Goal: Use online tool/utility: Utilize a website feature to perform a specific function

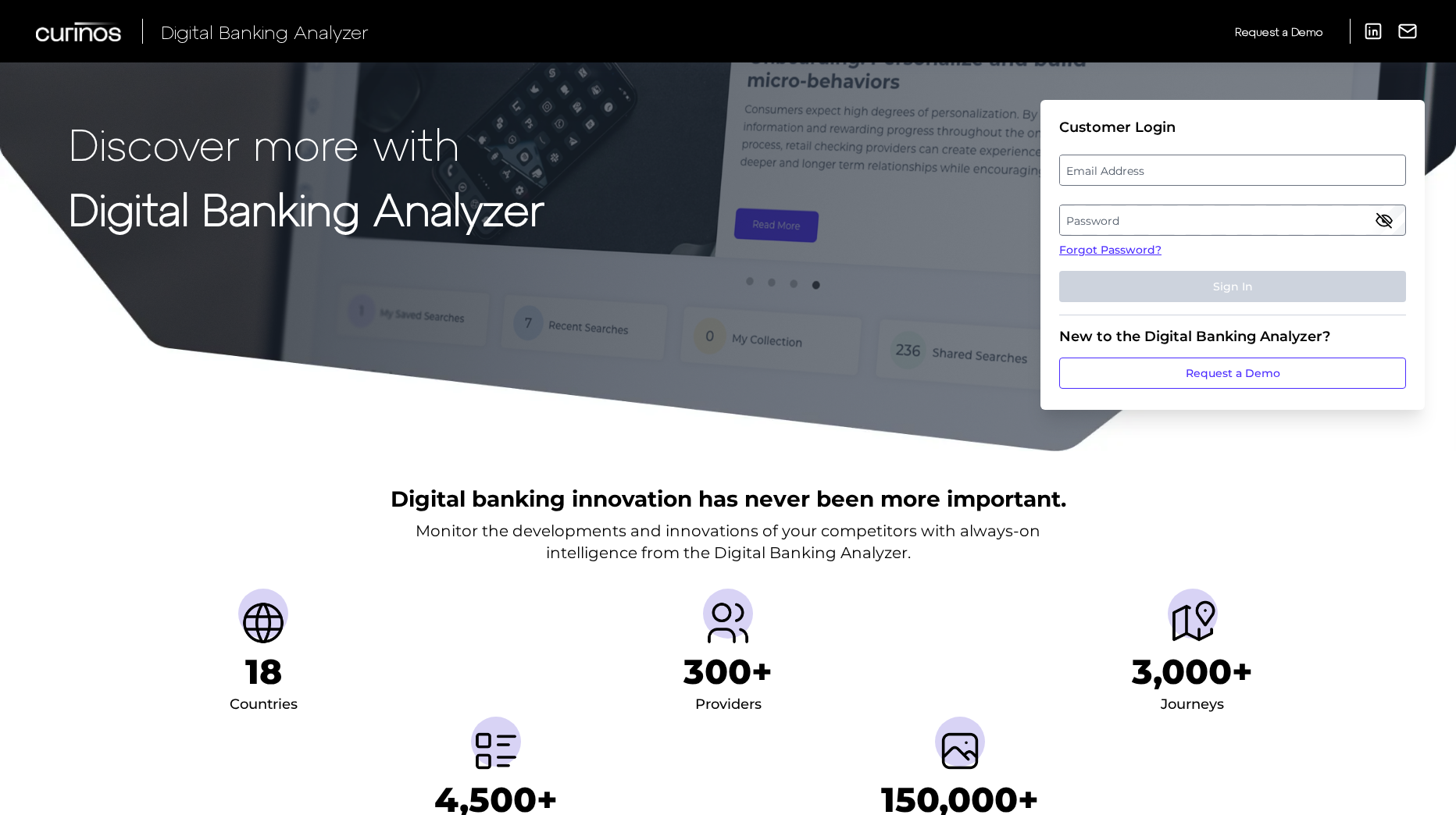
click at [1178, 177] on label "Email Address" at bounding box center [1231, 170] width 344 height 28
click at [1178, 177] on input "email" at bounding box center [1232, 170] width 347 height 32
type input "[EMAIL_ADDRESS][PERSON_NAME][DOMAIN_NAME]"
click at [1200, 226] on label "Password" at bounding box center [1231, 221] width 344 height 28
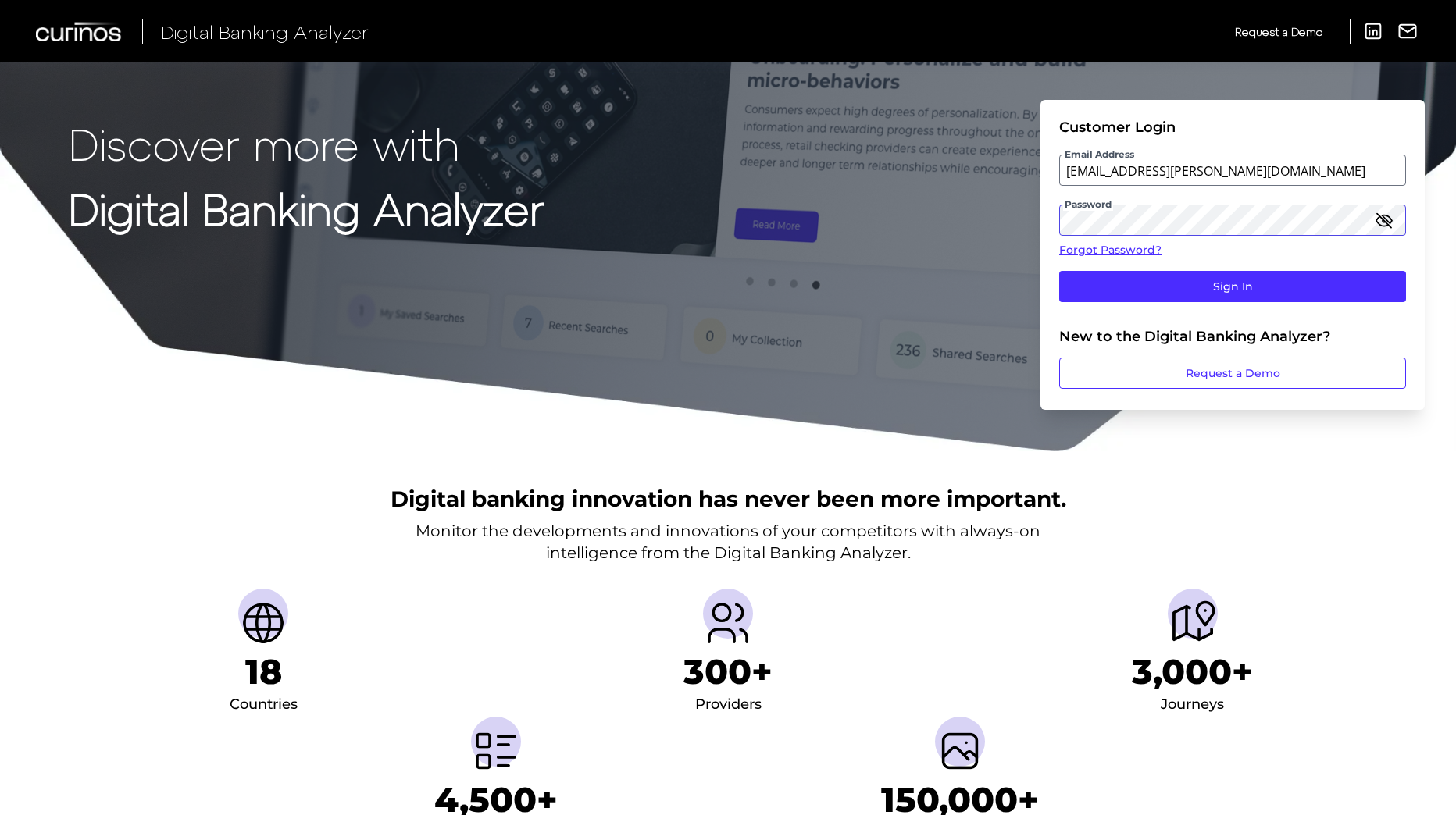
click at [1059, 271] on button "Sign In" at bounding box center [1232, 287] width 347 height 32
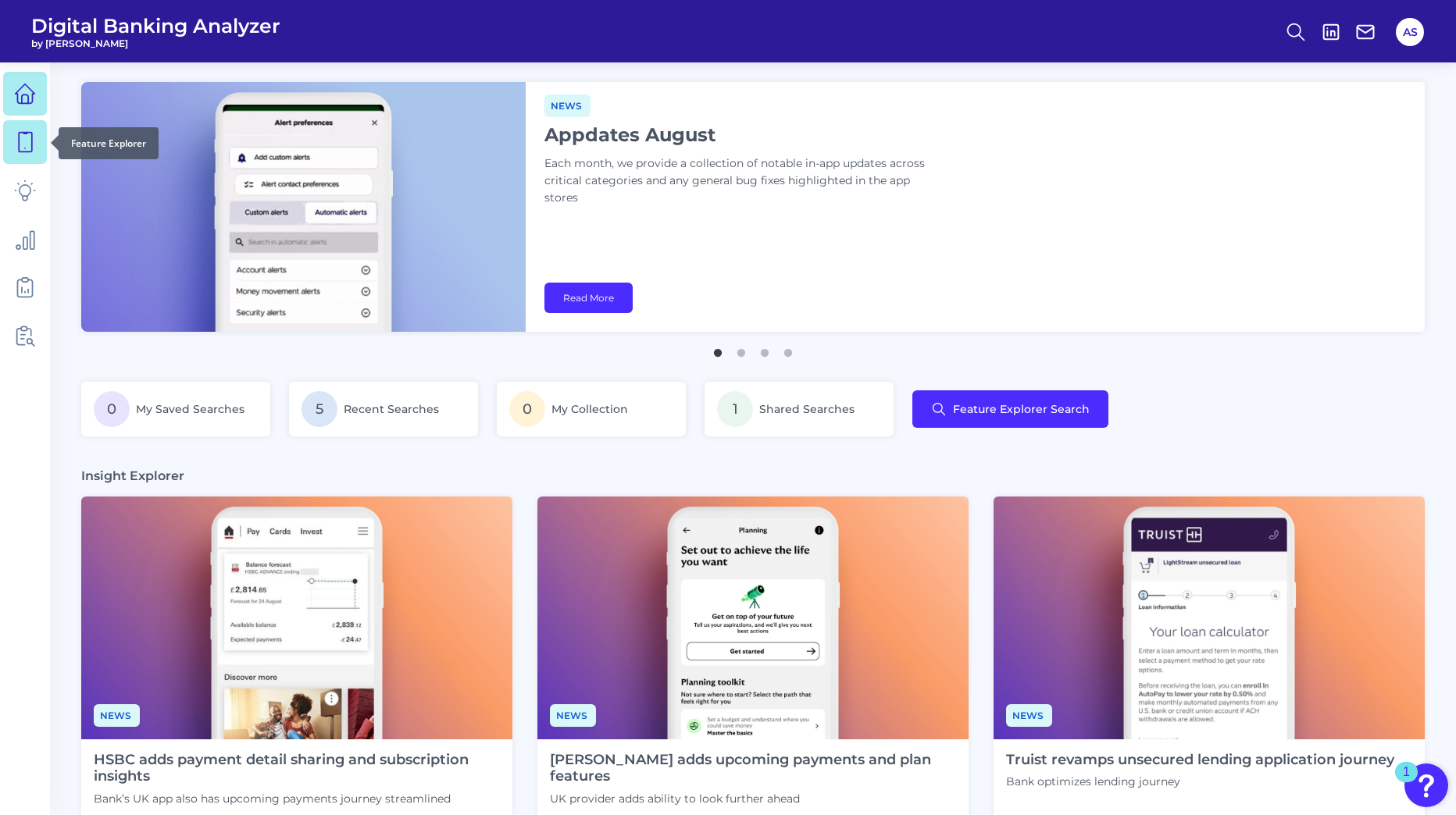
click at [27, 136] on icon at bounding box center [25, 142] width 22 height 22
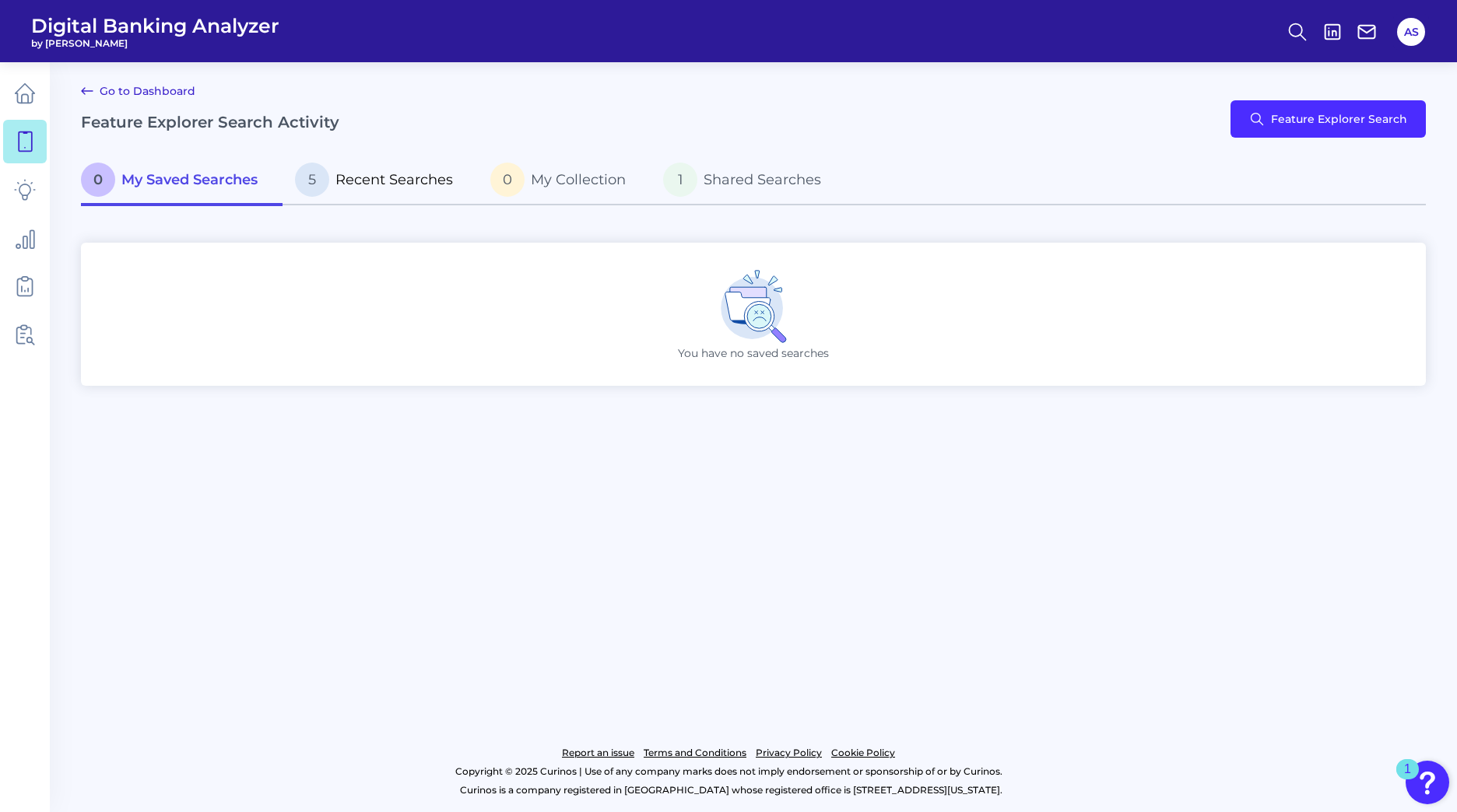
click at [415, 178] on span "Recent Searches" at bounding box center [394, 179] width 117 height 17
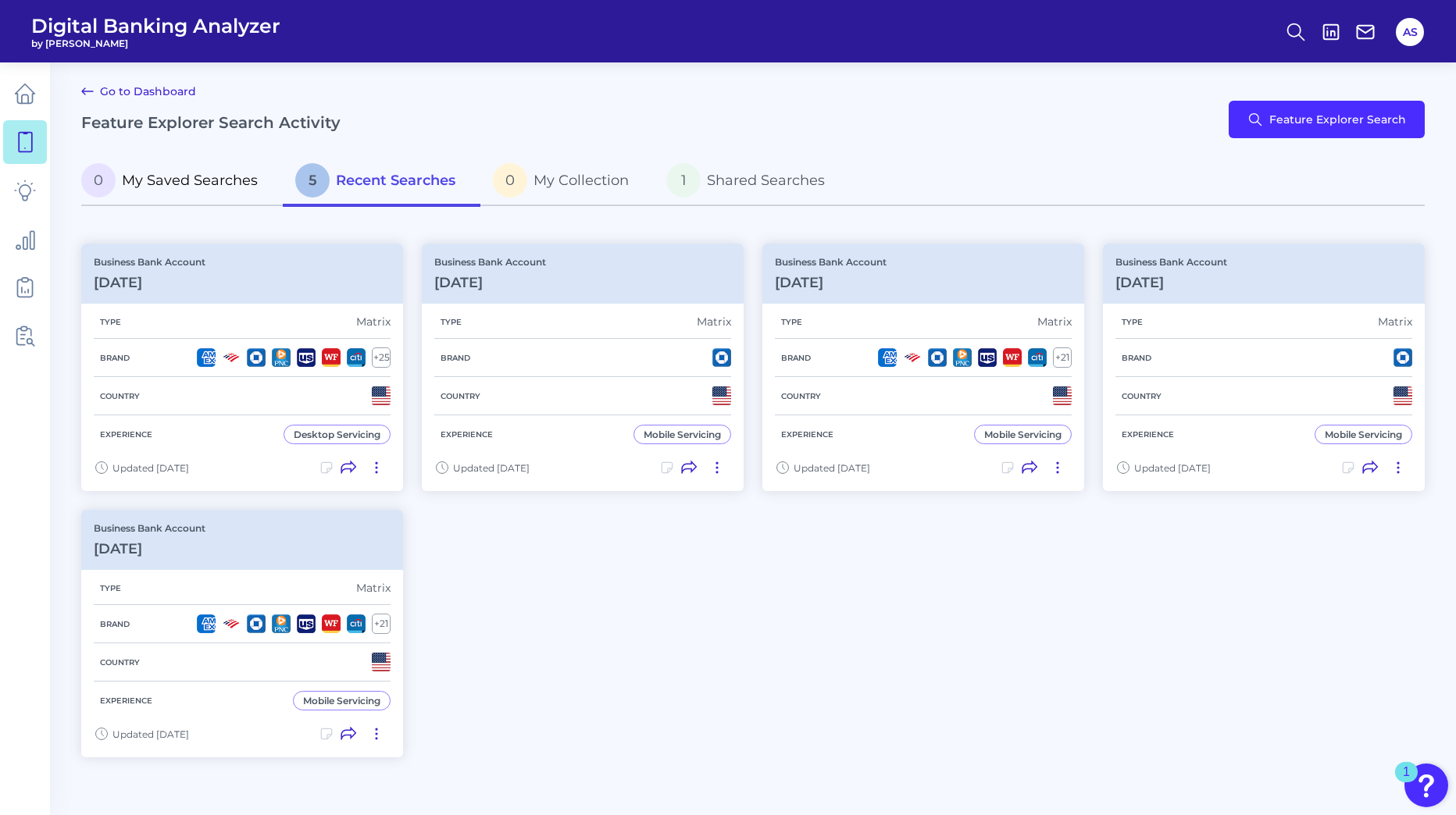
click at [155, 174] on span "My Saved Searches" at bounding box center [190, 180] width 136 height 17
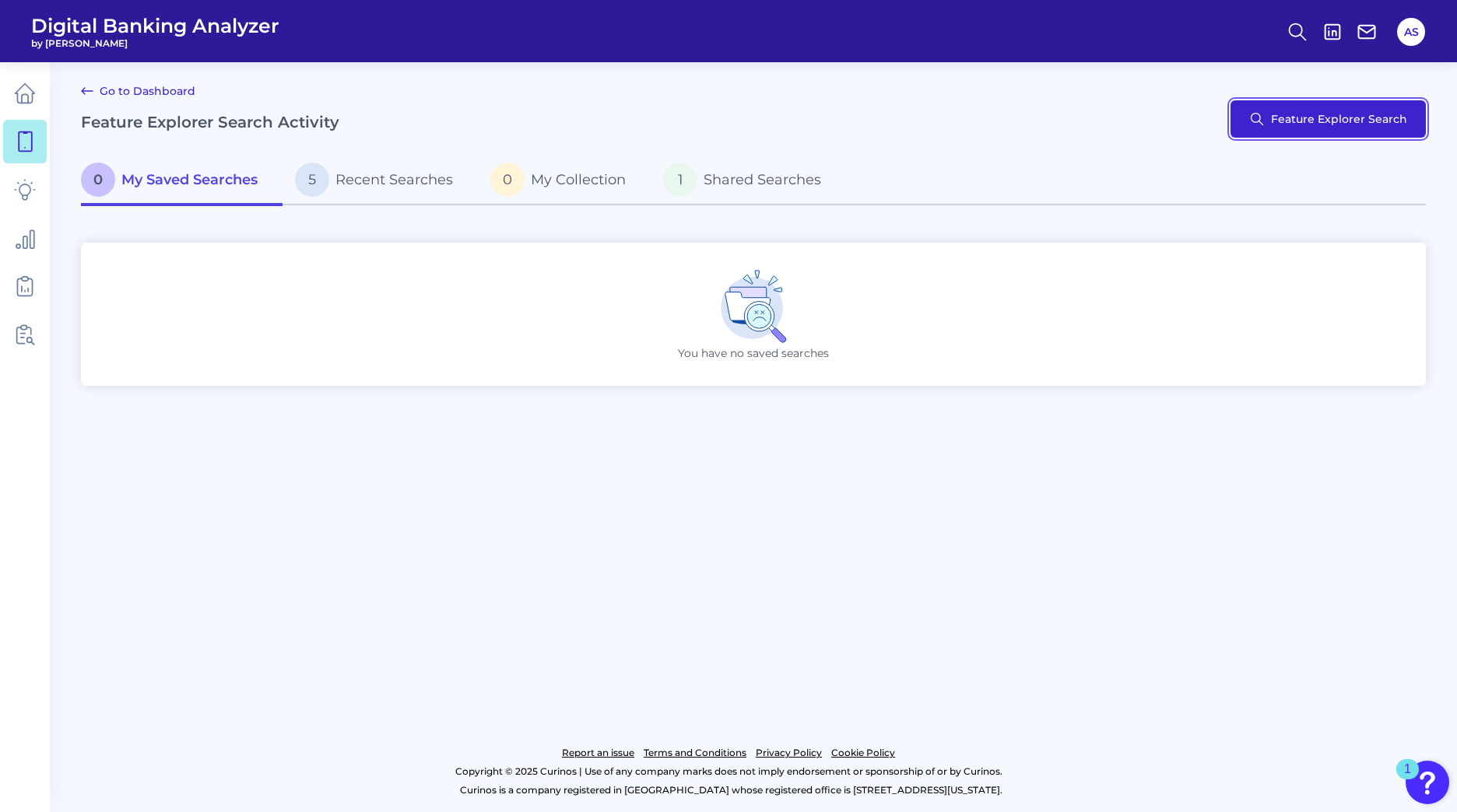
click at [1321, 125] on button "Feature Explorer Search" at bounding box center [1328, 118] width 195 height 37
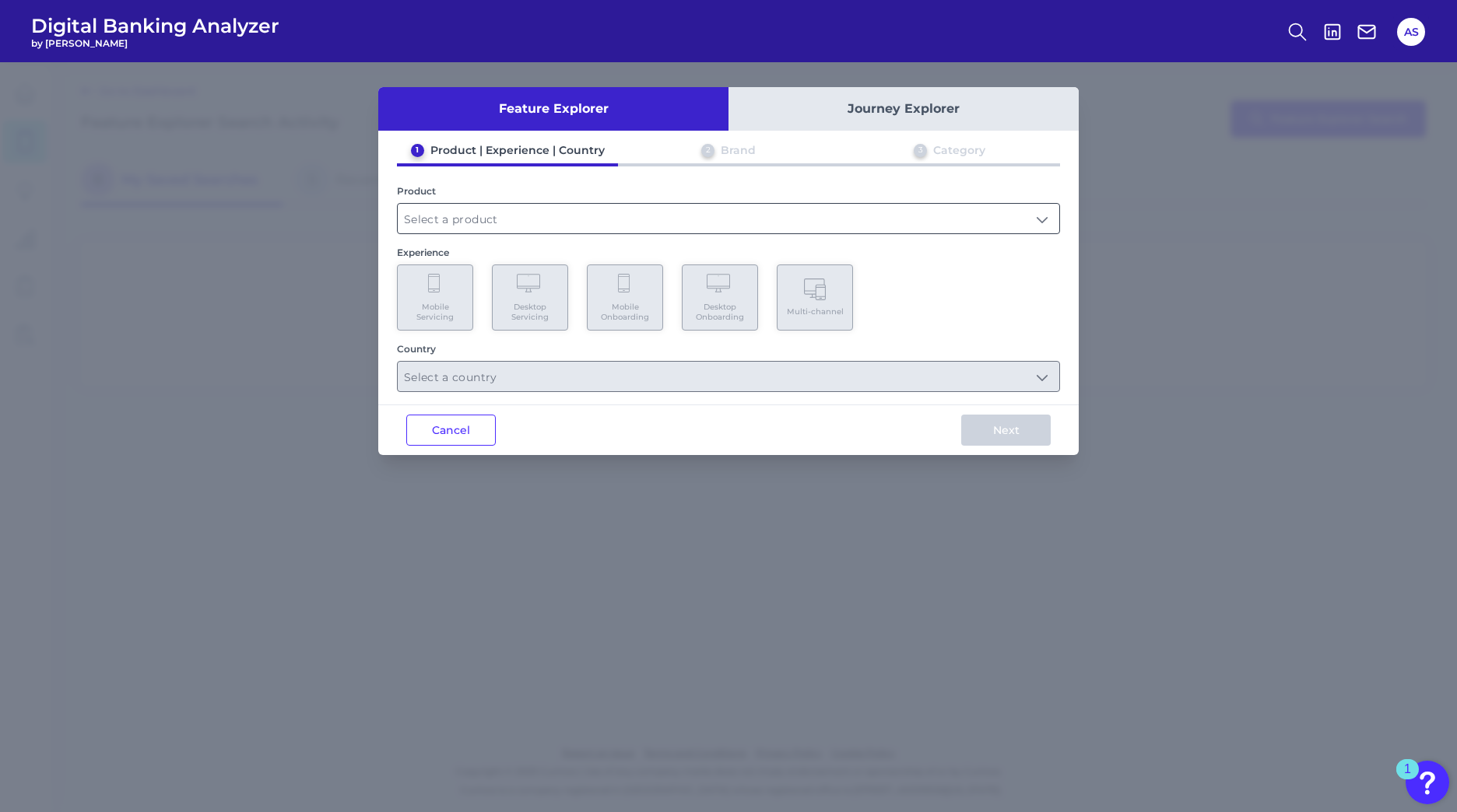
click at [515, 234] on div at bounding box center [728, 219] width 663 height 31
click at [515, 219] on input "text" at bounding box center [728, 219] width 662 height 30
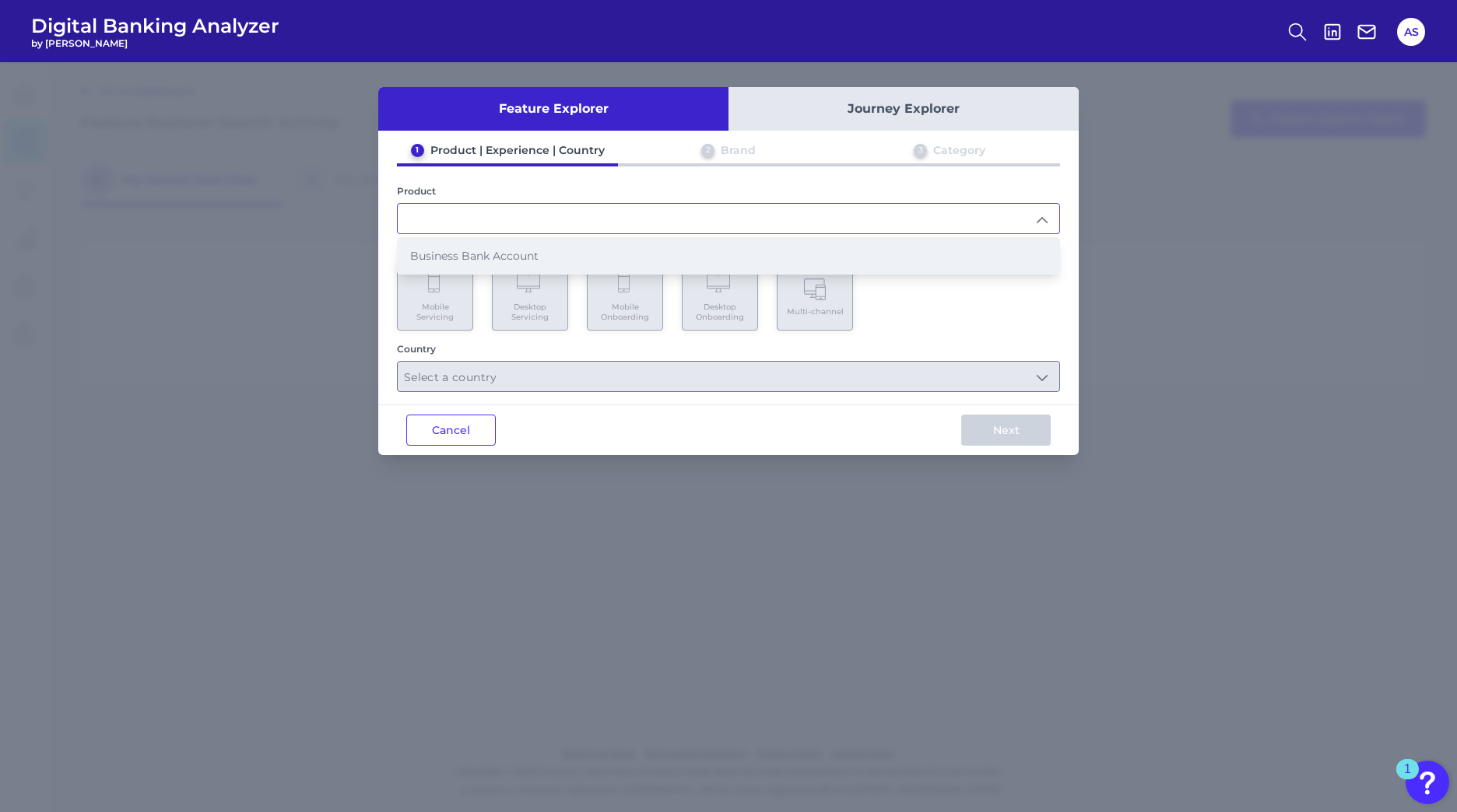
click at [507, 258] on span "Business Bank Account" at bounding box center [474, 255] width 128 height 14
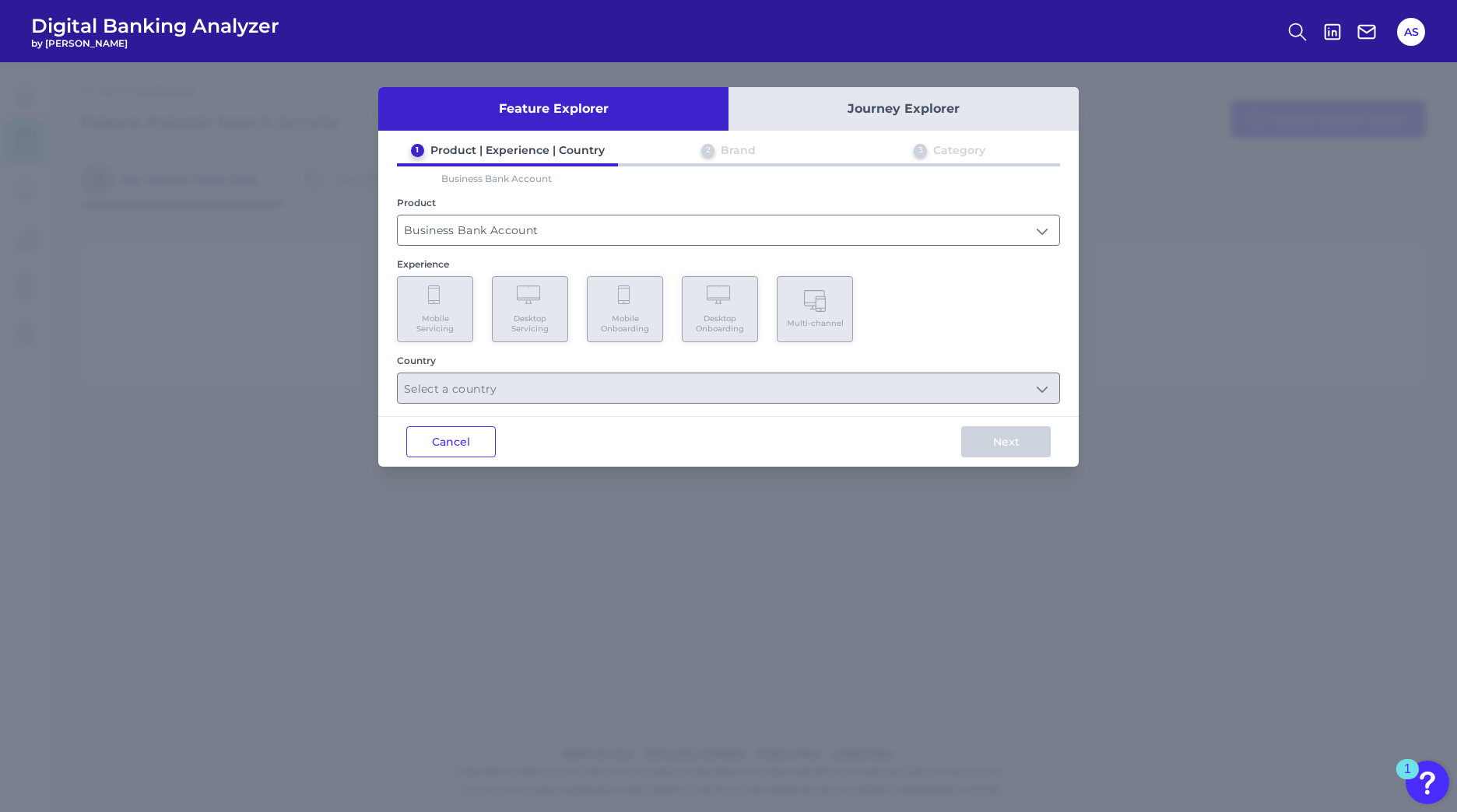
type input "Business Bank Account"
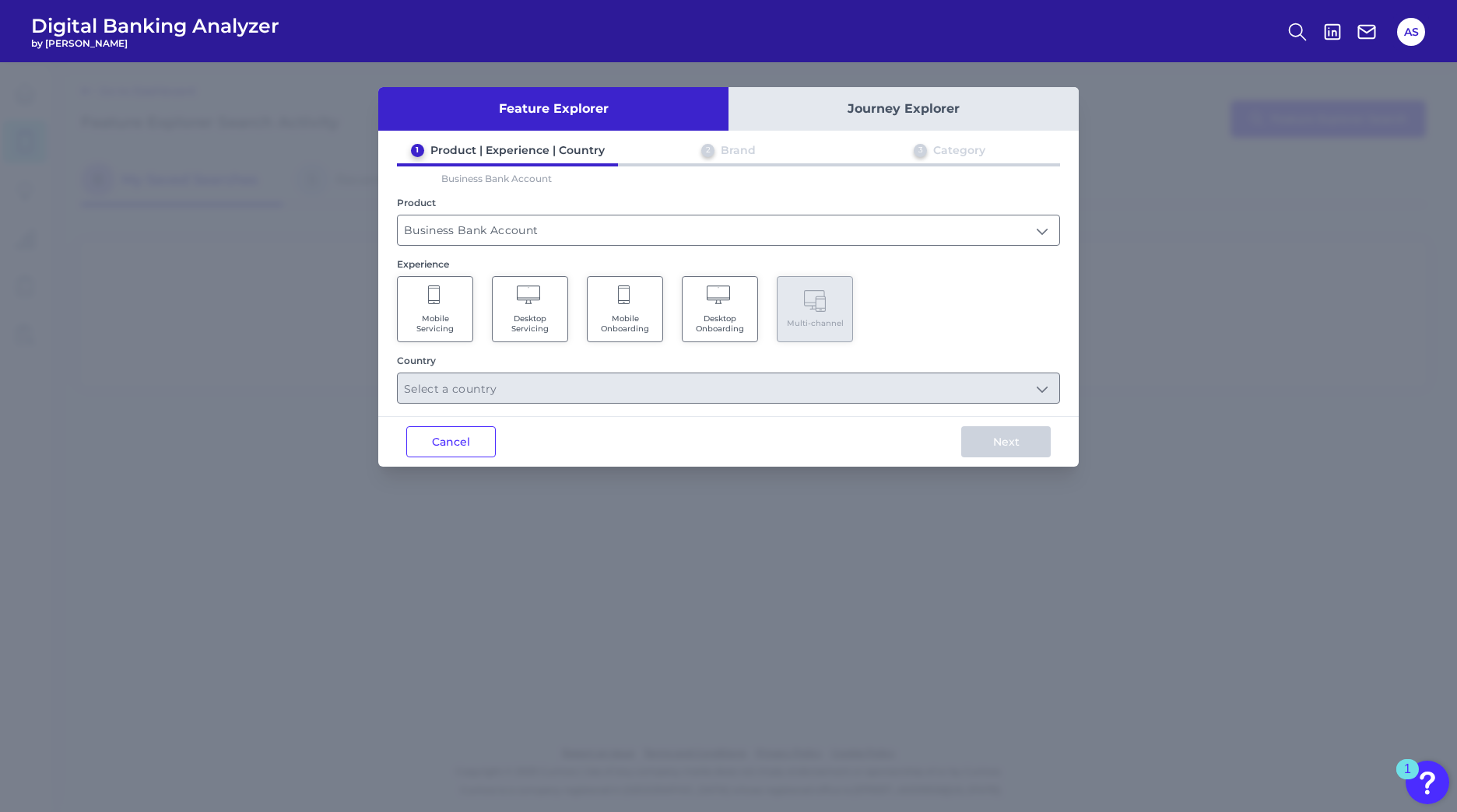
click at [529, 317] on span "Desktop Servicing" at bounding box center [531, 324] width 60 height 20
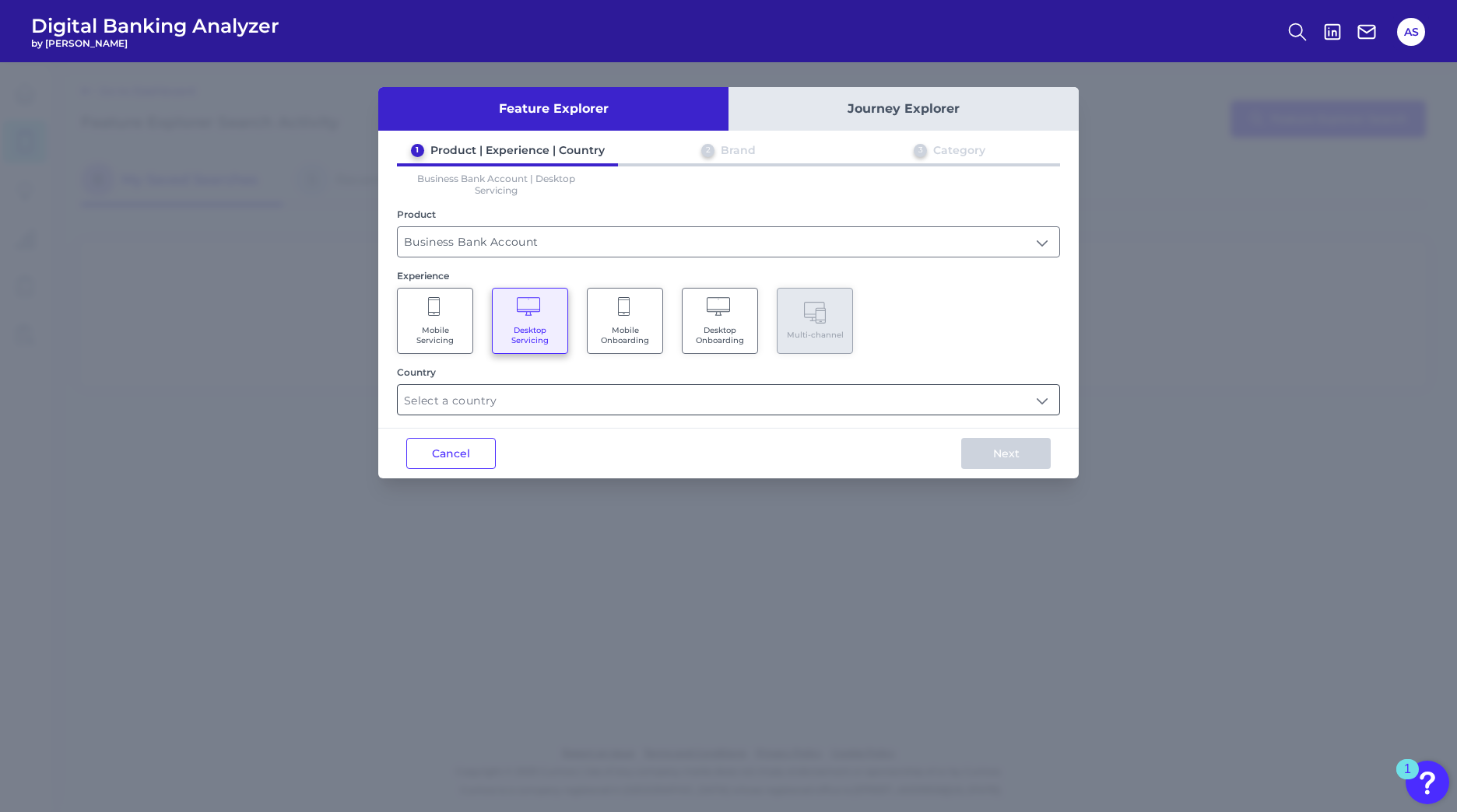
click at [1044, 405] on input "text" at bounding box center [728, 400] width 662 height 30
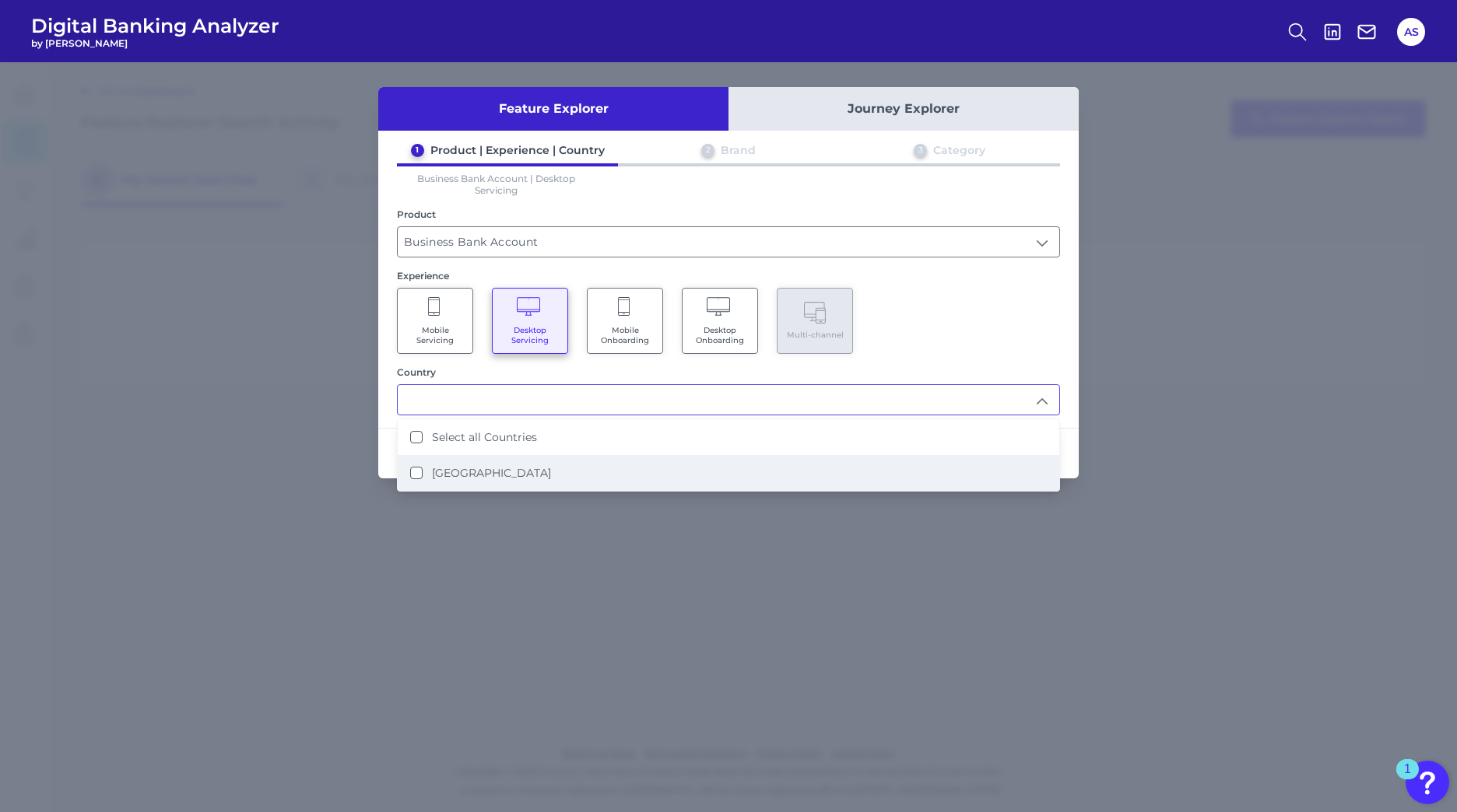
click at [417, 478] on States "[GEOGRAPHIC_DATA]" at bounding box center [416, 472] width 12 height 12
type input "Select all Countries"
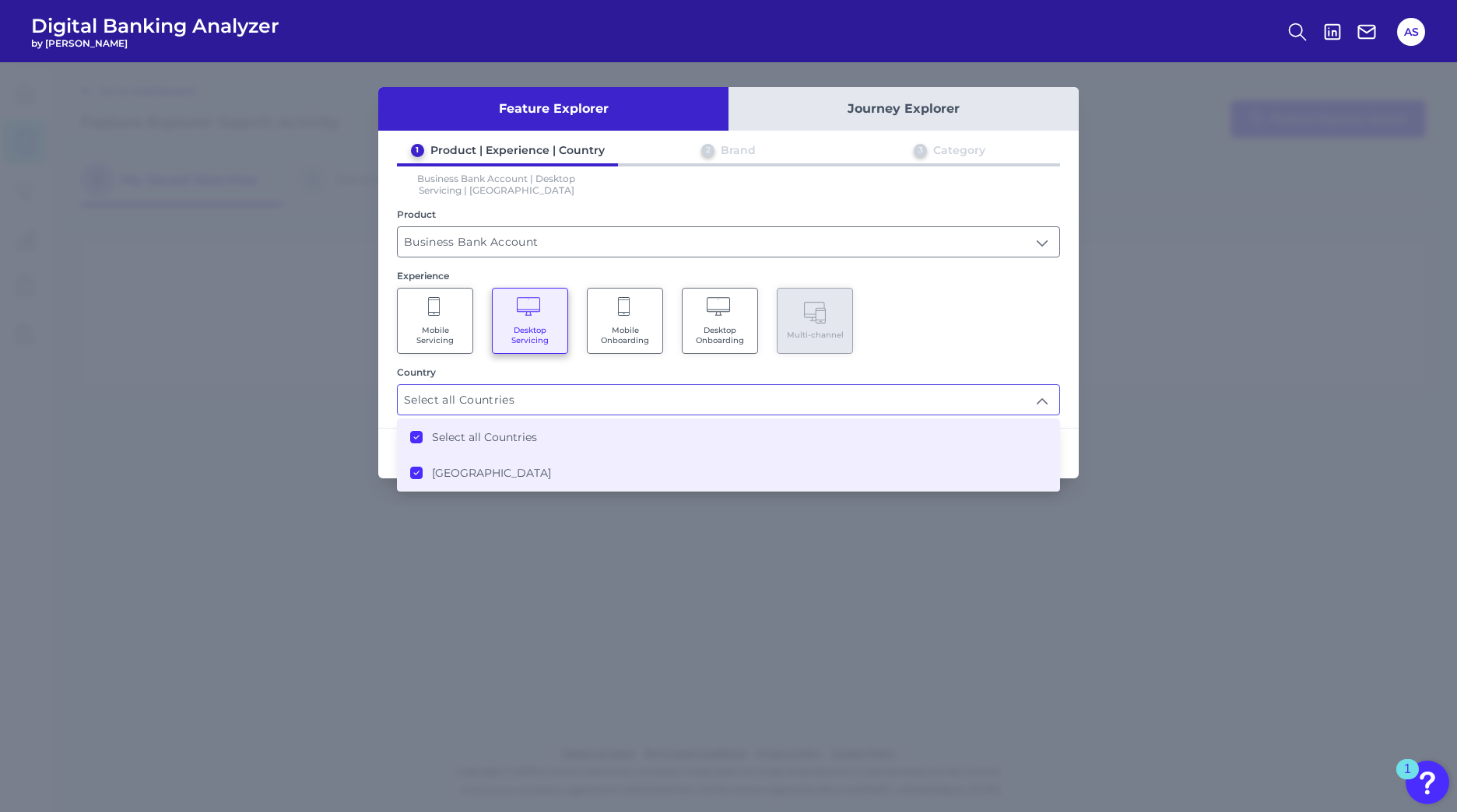
click at [974, 318] on div "Mobile Servicing Desktop Servicing Mobile Onboarding Desktop Onboarding Multi-c…" at bounding box center [728, 321] width 663 height 66
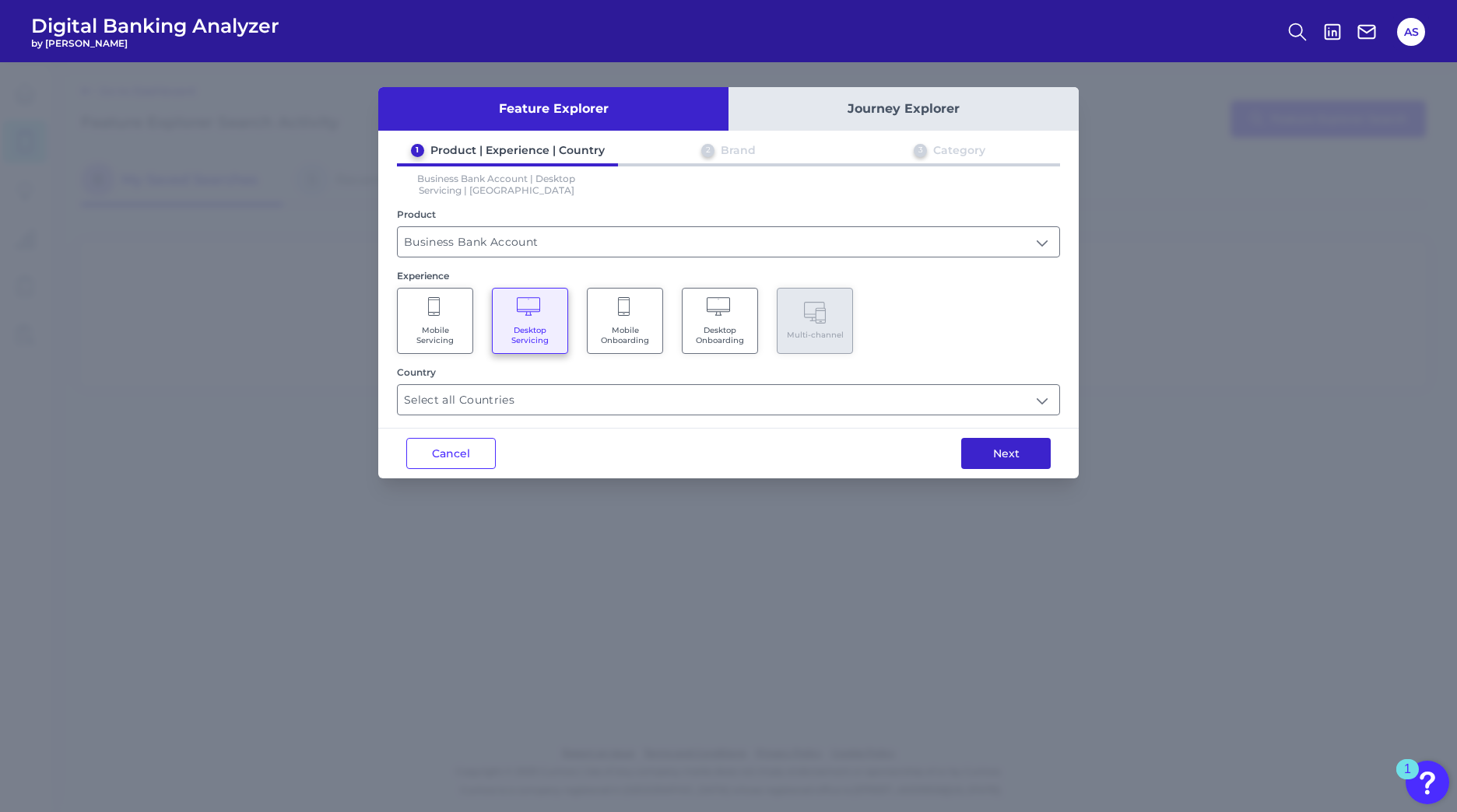
click at [1012, 448] on button "Next" at bounding box center [1006, 453] width 89 height 31
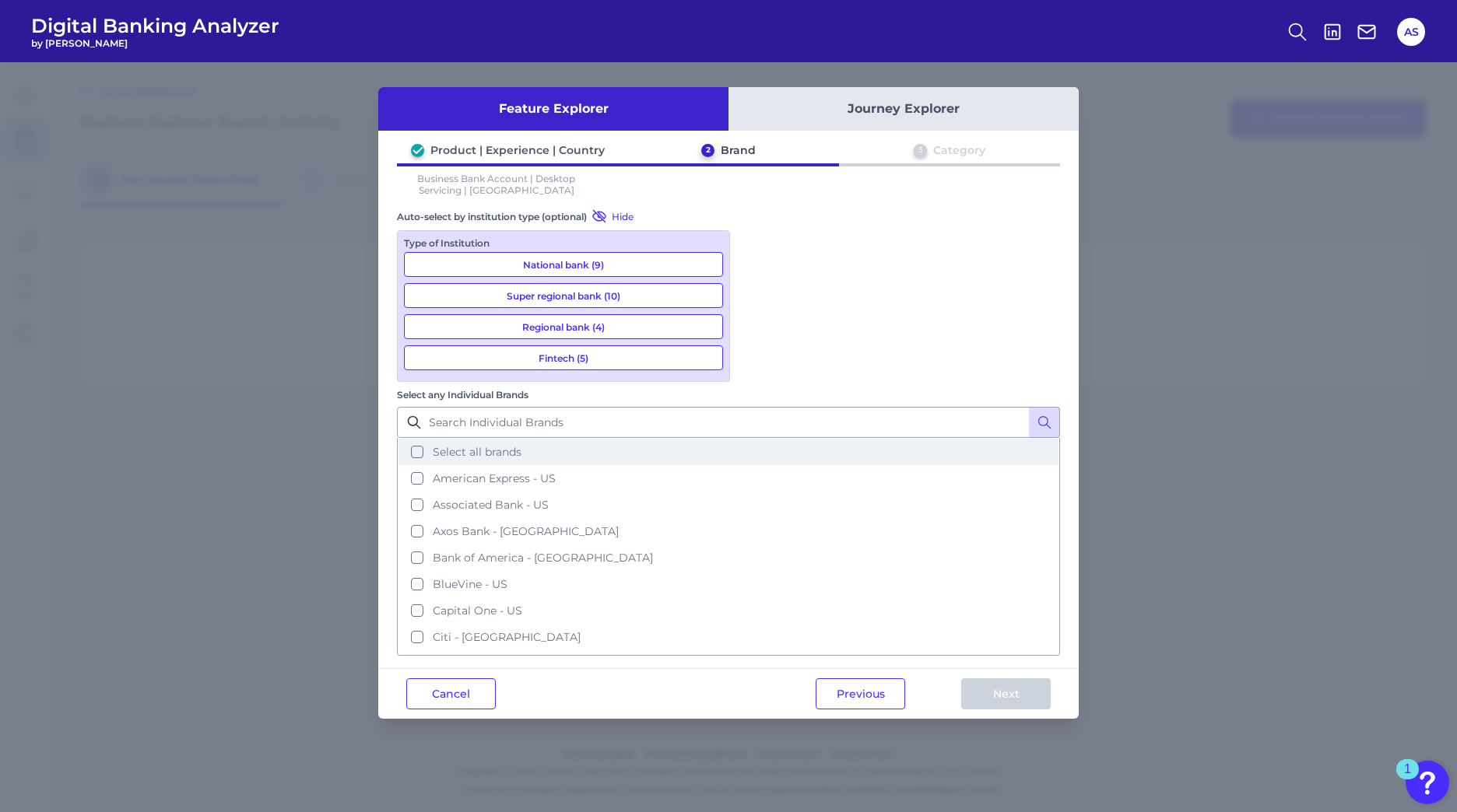
click at [755, 439] on button "Select all brands" at bounding box center [728, 452] width 660 height 26
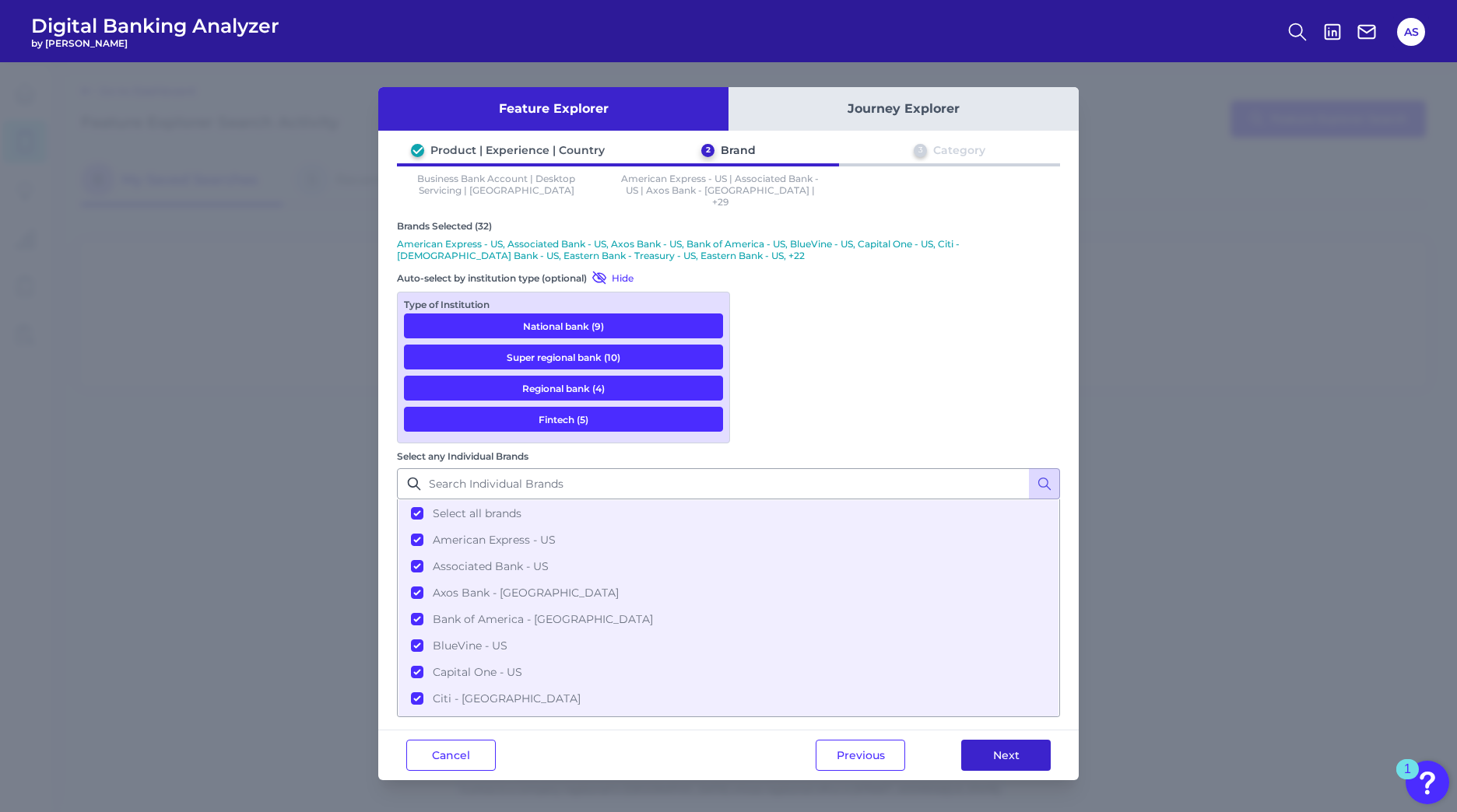
click at [999, 740] on button "Next" at bounding box center [1006, 756] width 89 height 31
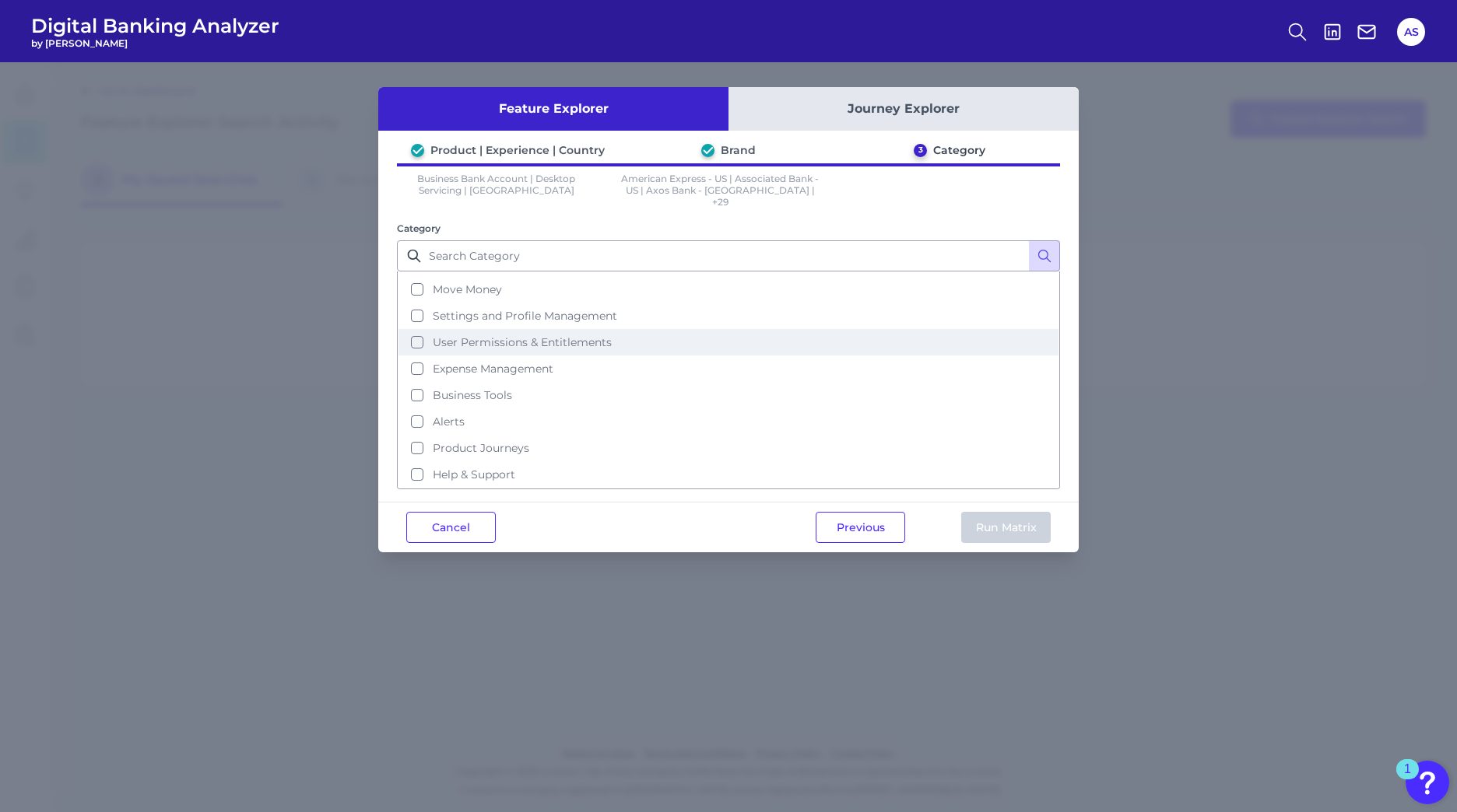
scroll to position [24, 0]
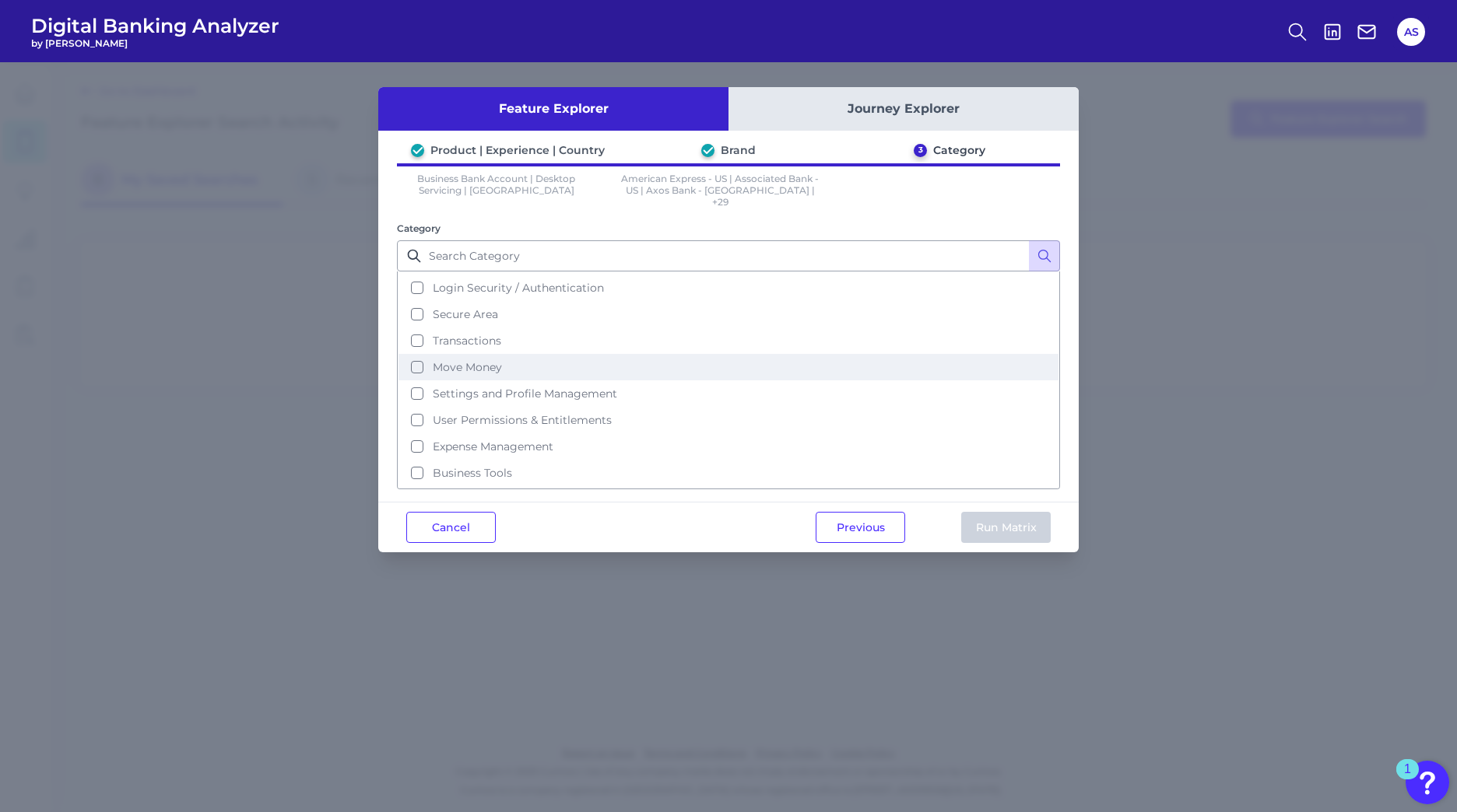
click at [421, 358] on button "Move Money" at bounding box center [728, 368] width 660 height 26
click at [1010, 512] on button "Run Matrix" at bounding box center [1006, 528] width 89 height 31
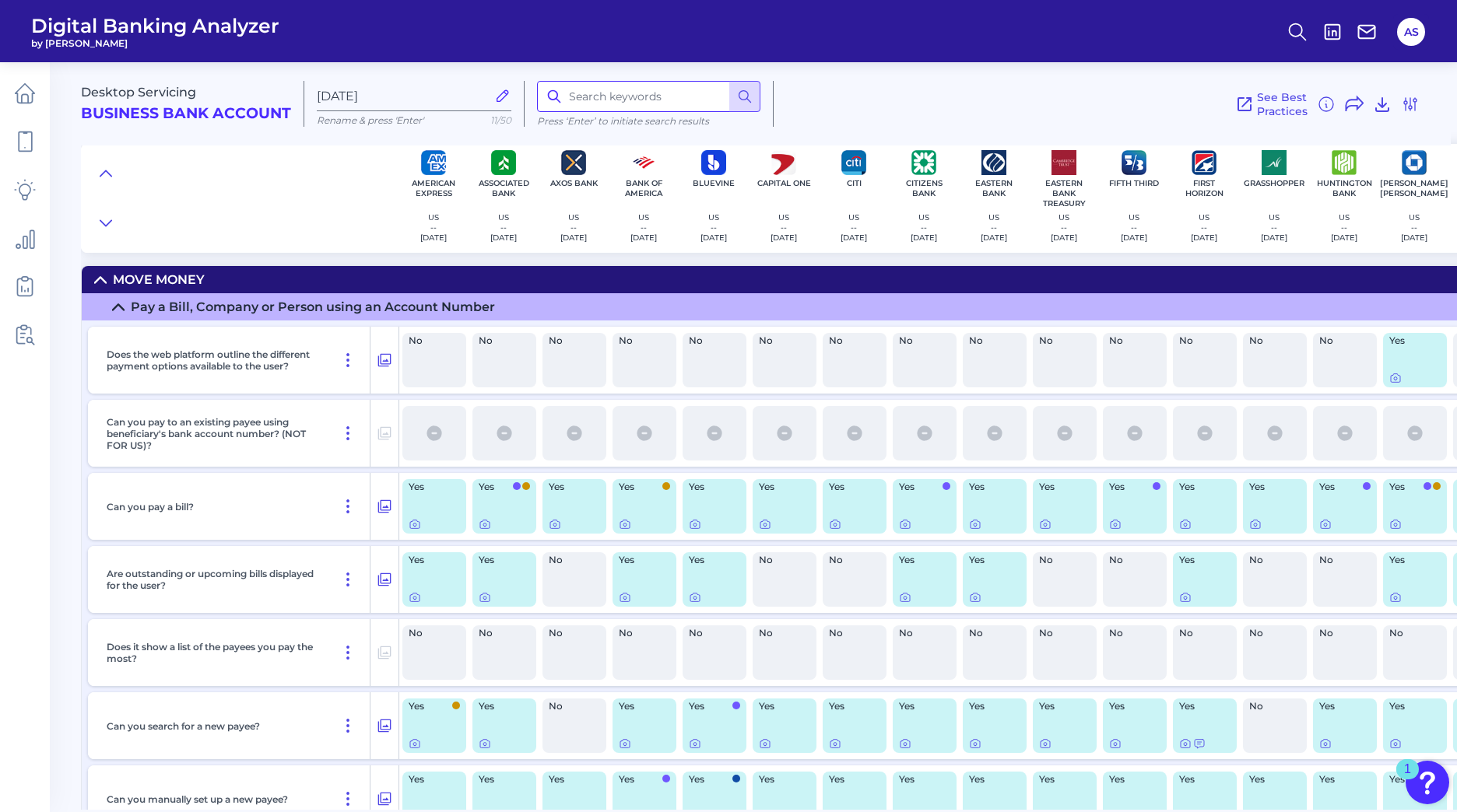
click at [598, 97] on input at bounding box center [649, 97] width 223 height 31
click at [611, 101] on input at bounding box center [649, 97] width 223 height 31
type input "limit"
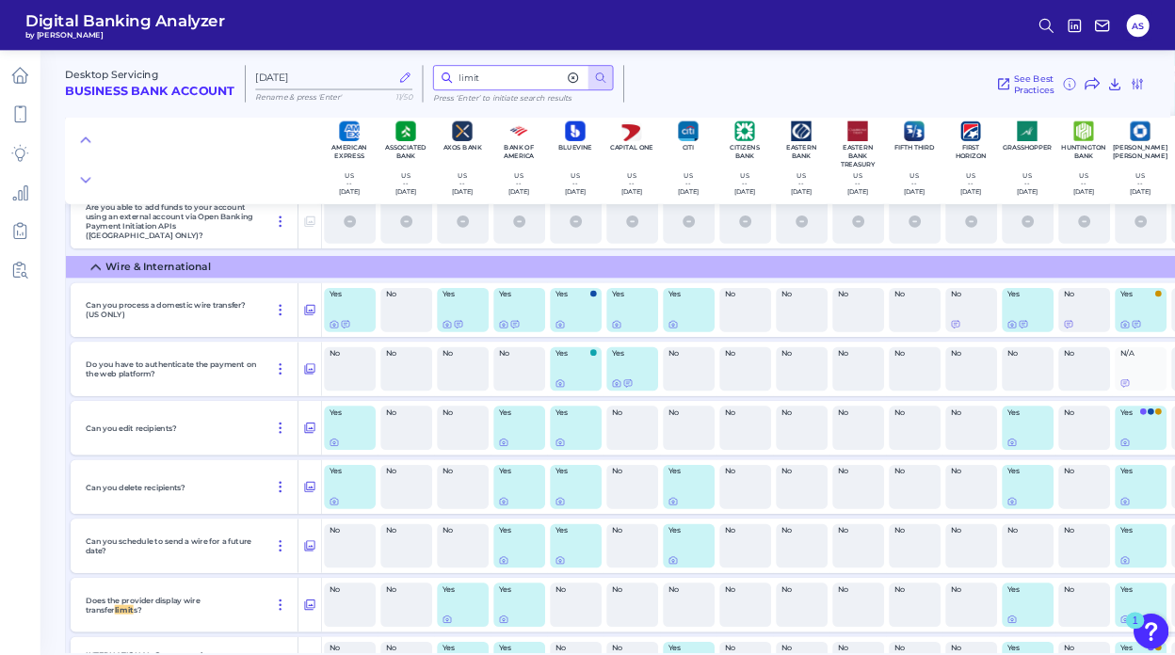
scroll to position [3759, 0]
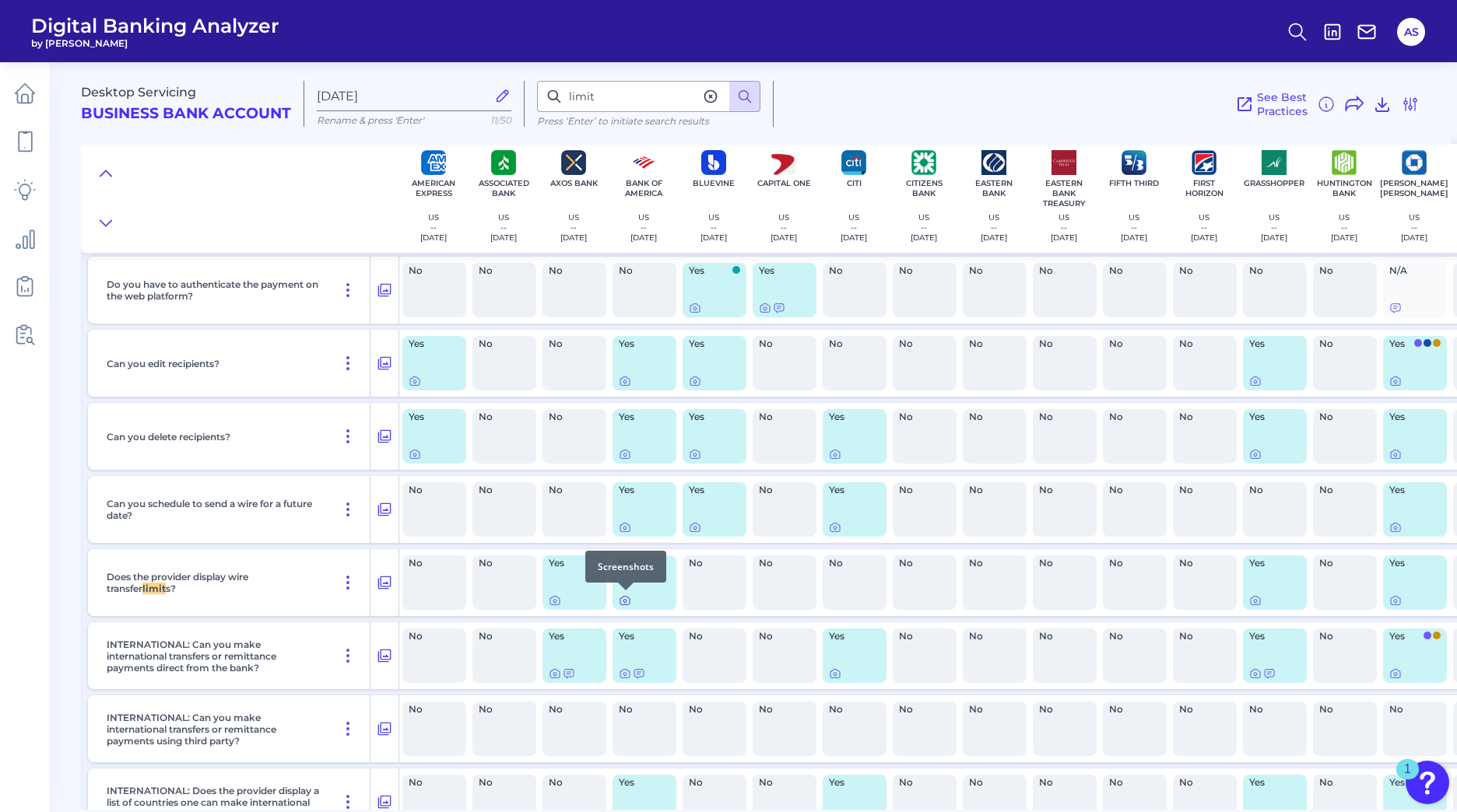
click at [626, 601] on icon at bounding box center [625, 601] width 12 height 12
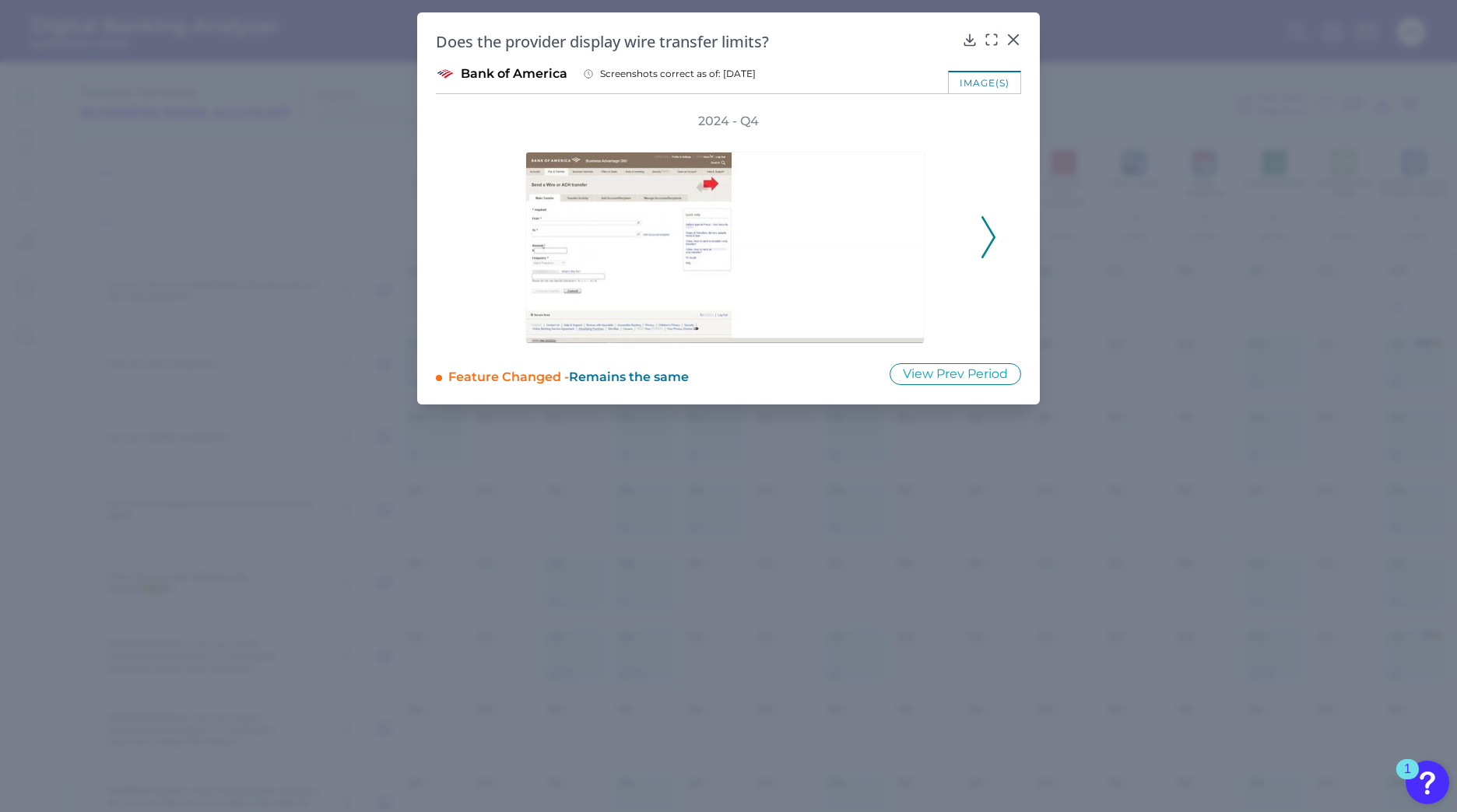
click at [982, 247] on icon at bounding box center [988, 237] width 14 height 42
click at [473, 243] on icon at bounding box center [468, 237] width 14 height 42
click at [986, 232] on icon at bounding box center [988, 237] width 14 height 42
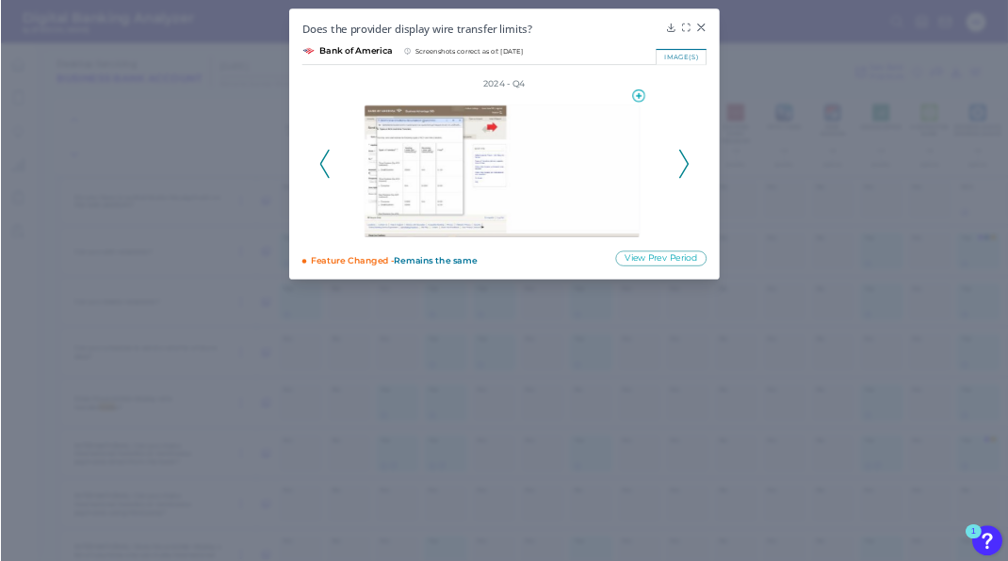
scroll to position [3758, 0]
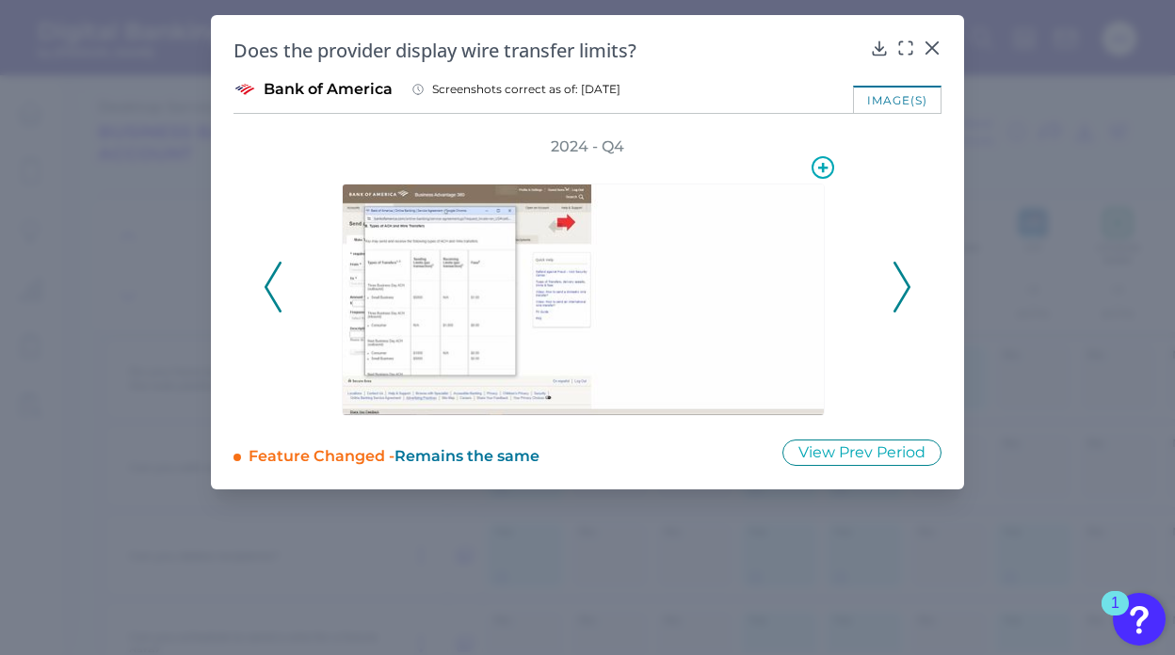
click at [455, 273] on img at bounding box center [583, 300] width 483 height 233
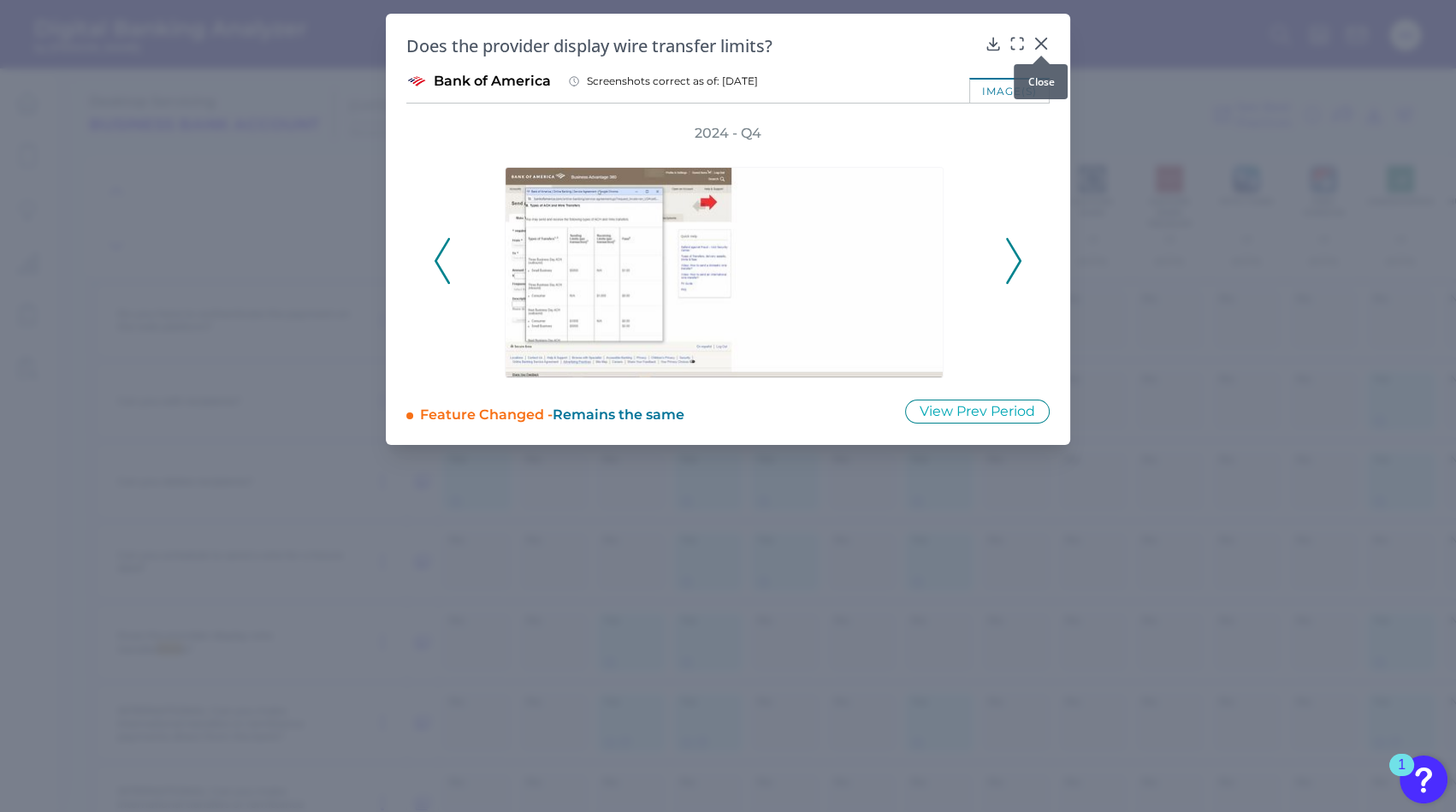
click at [1045, 42] on icon at bounding box center [1041, 44] width 17 height 17
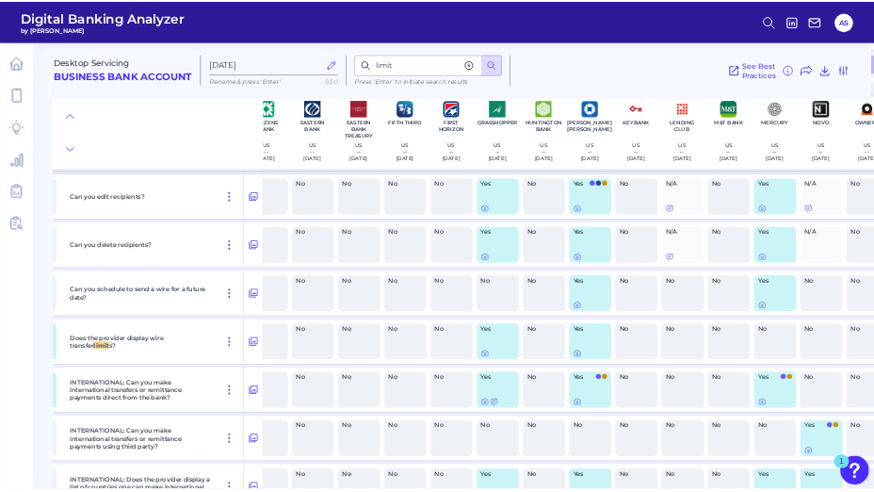
scroll to position [3843, 658]
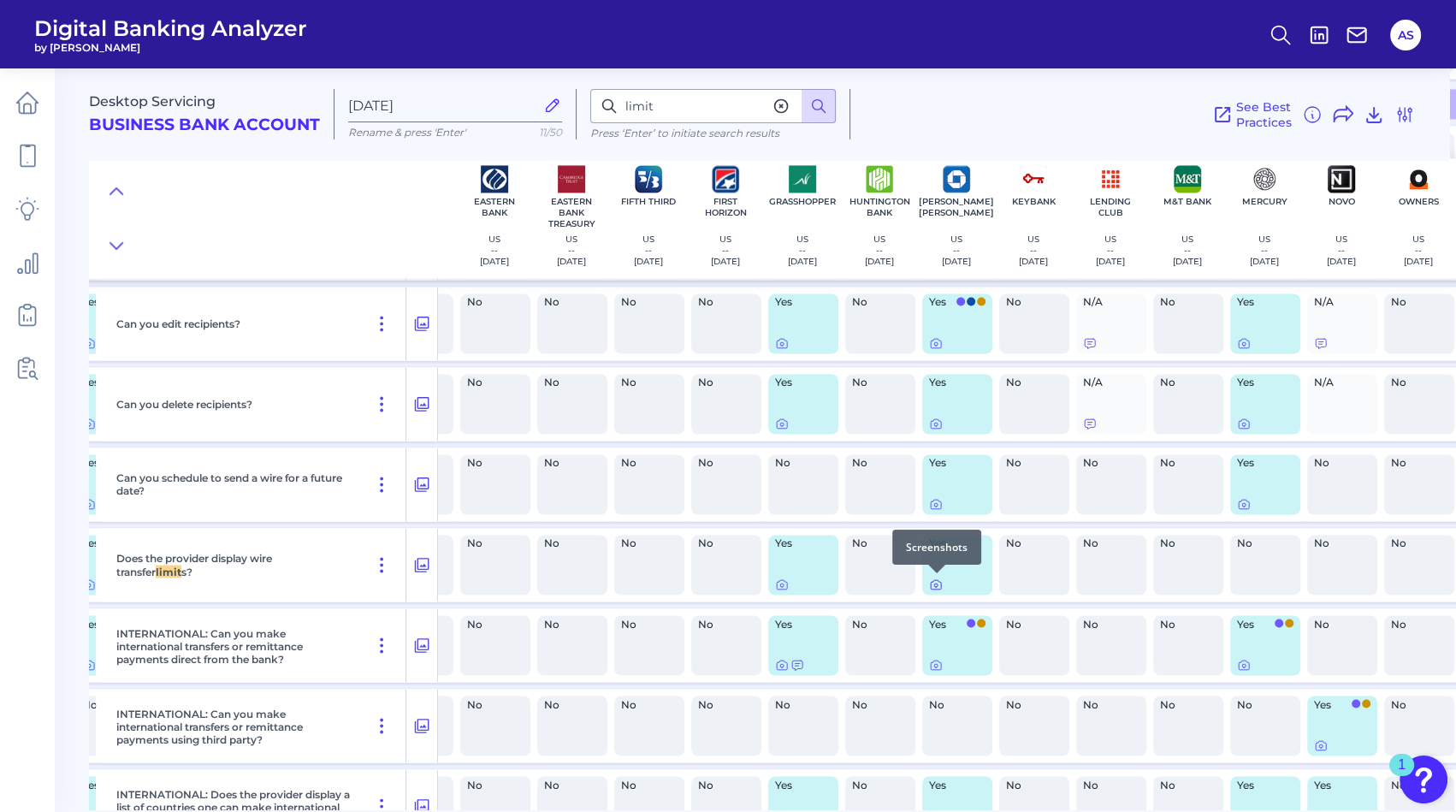
click at [934, 584] on icon at bounding box center [936, 584] width 14 height 14
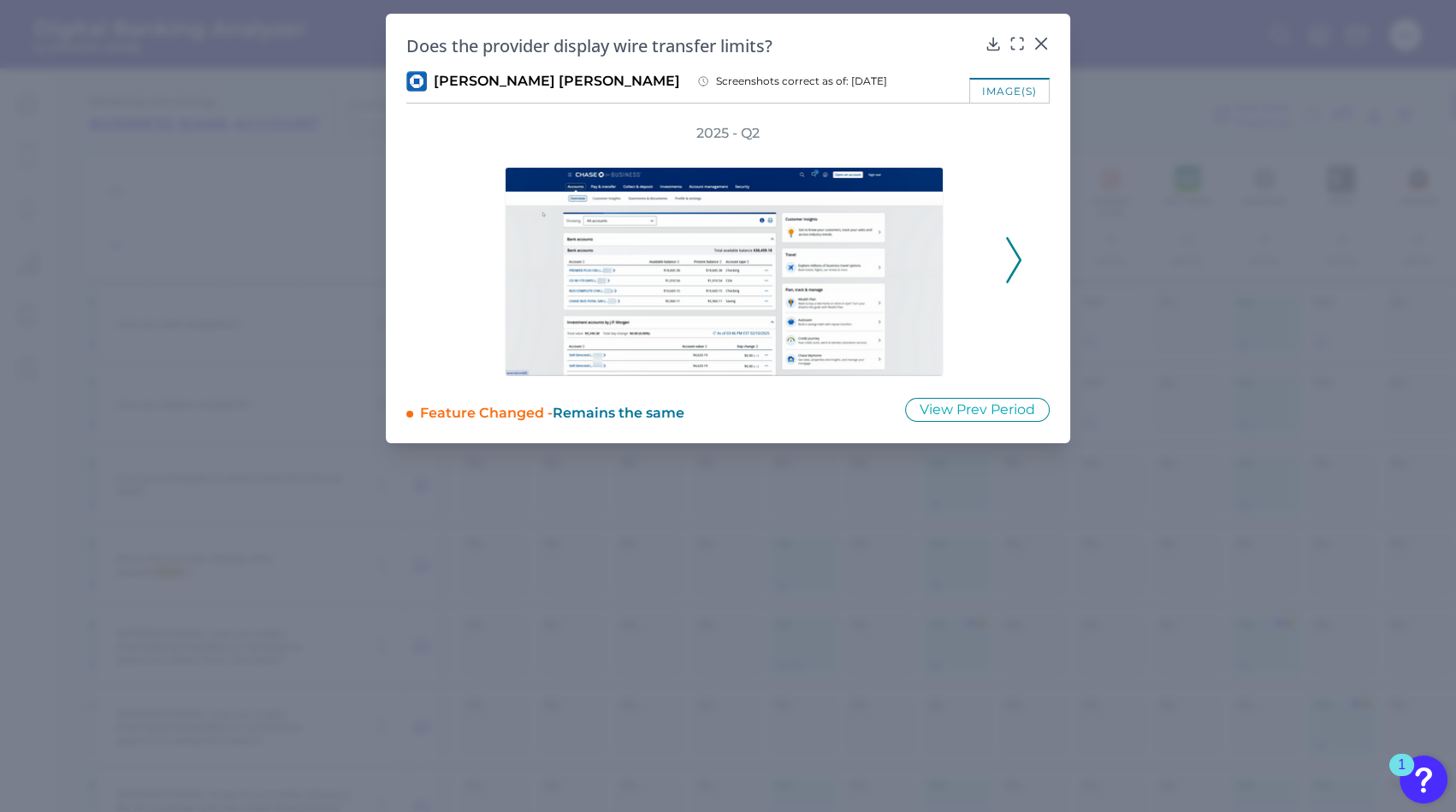
click at [1011, 262] on icon at bounding box center [1014, 260] width 15 height 46
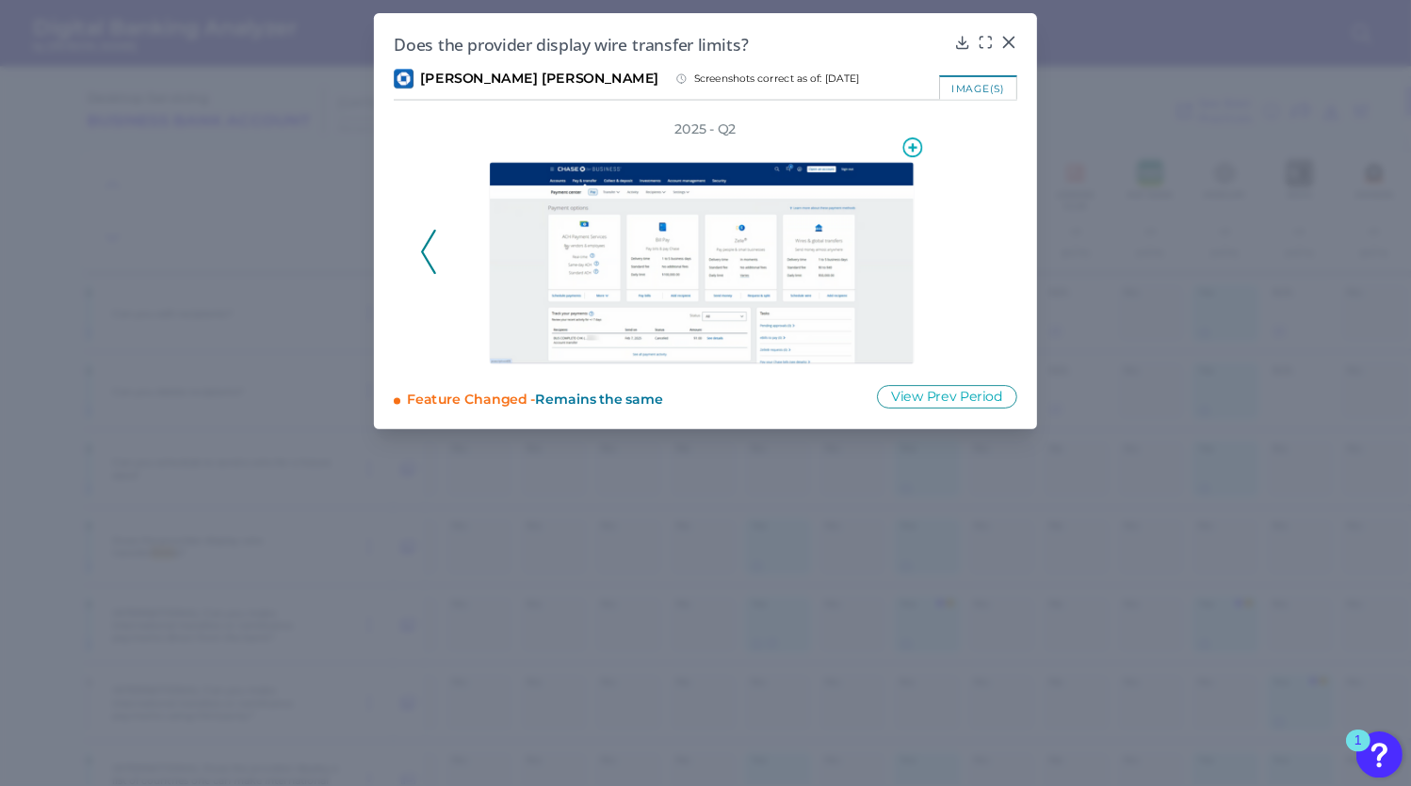
scroll to position [3843, 658]
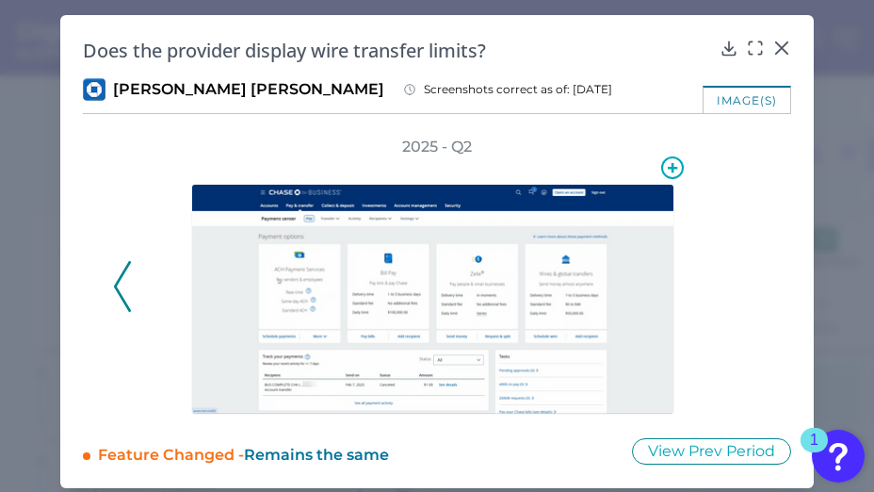
click at [296, 315] on img at bounding box center [432, 299] width 483 height 231
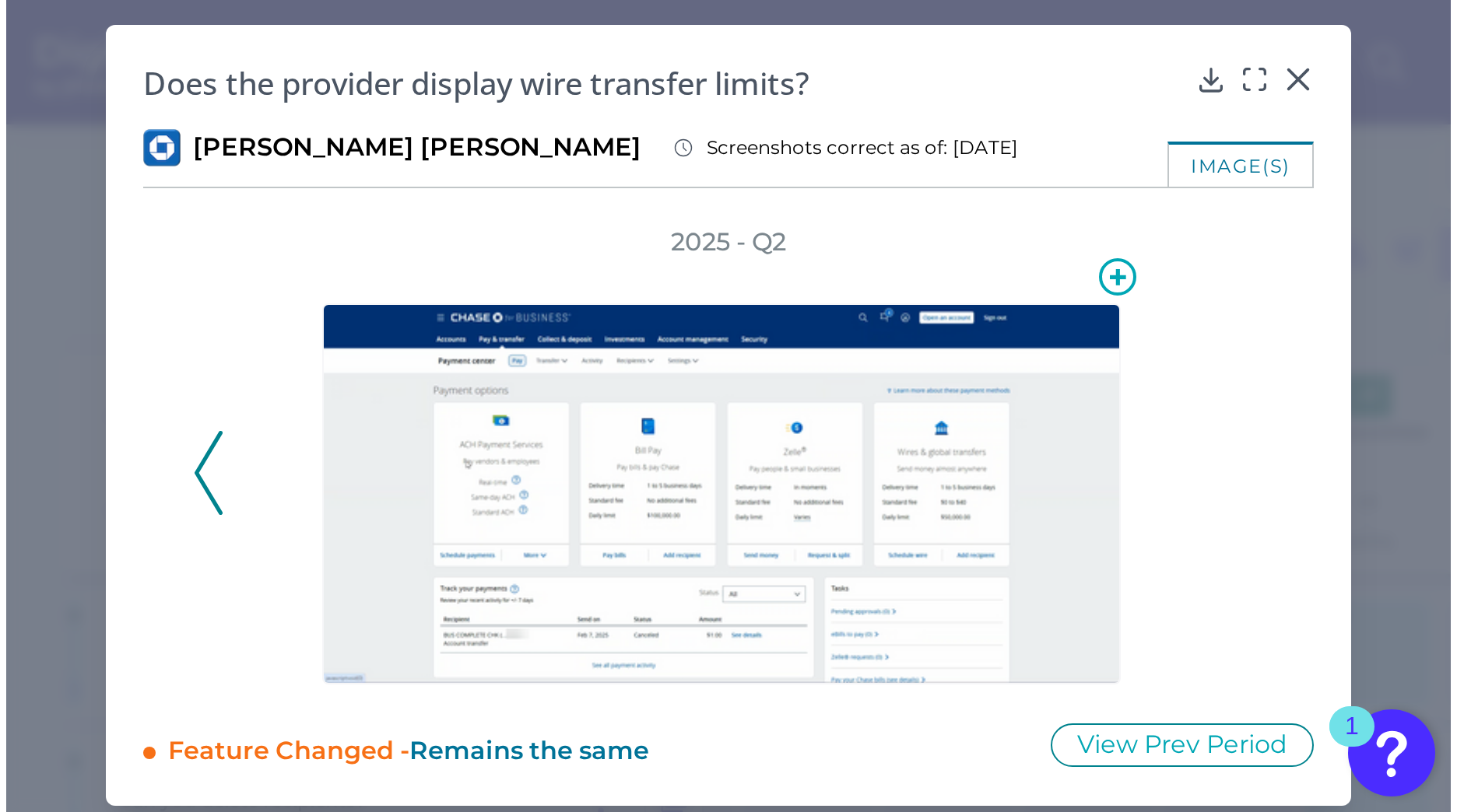
scroll to position [3174, 544]
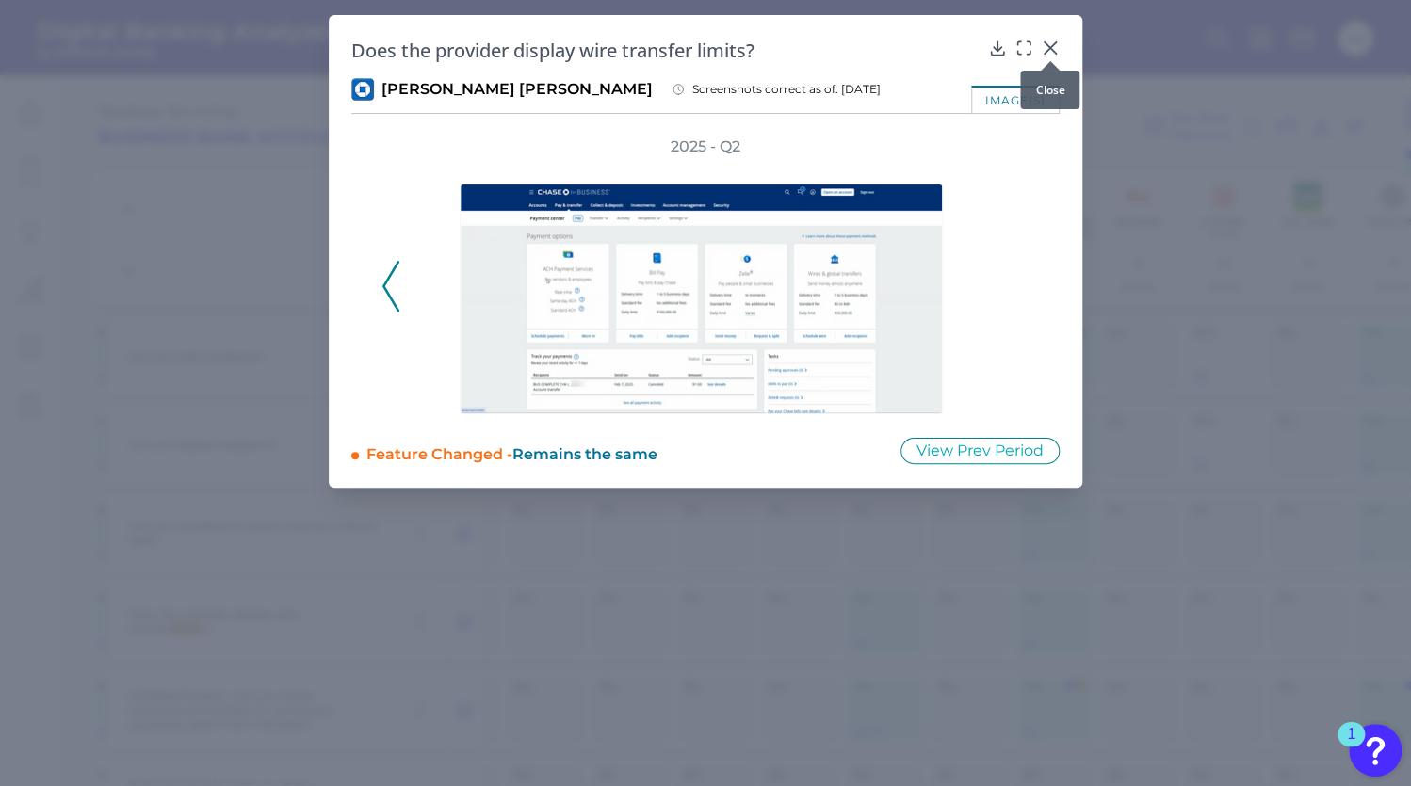
click at [1047, 47] on icon at bounding box center [1050, 48] width 19 height 19
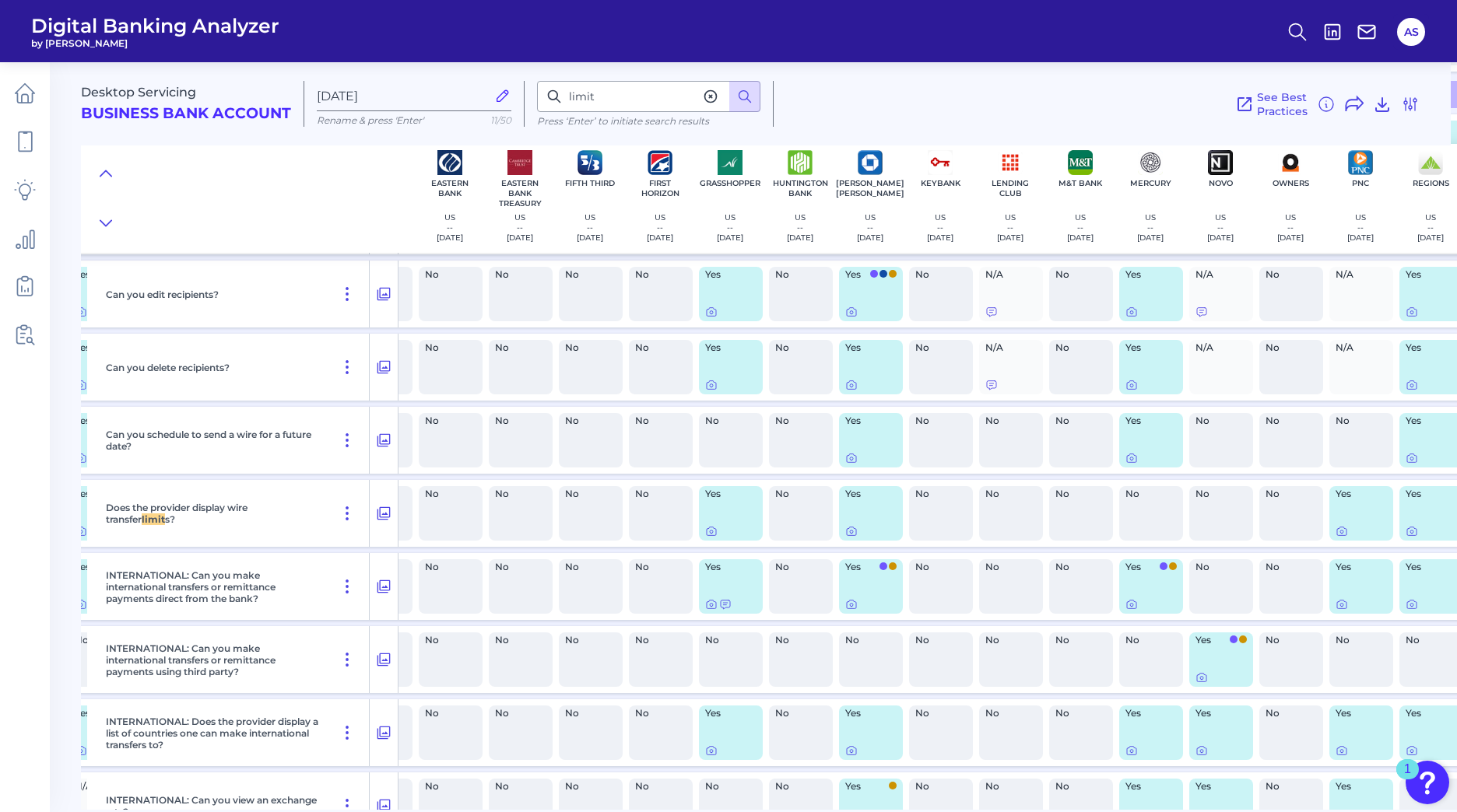
scroll to position [3174, 544]
